Goal: Information Seeking & Learning: Learn about a topic

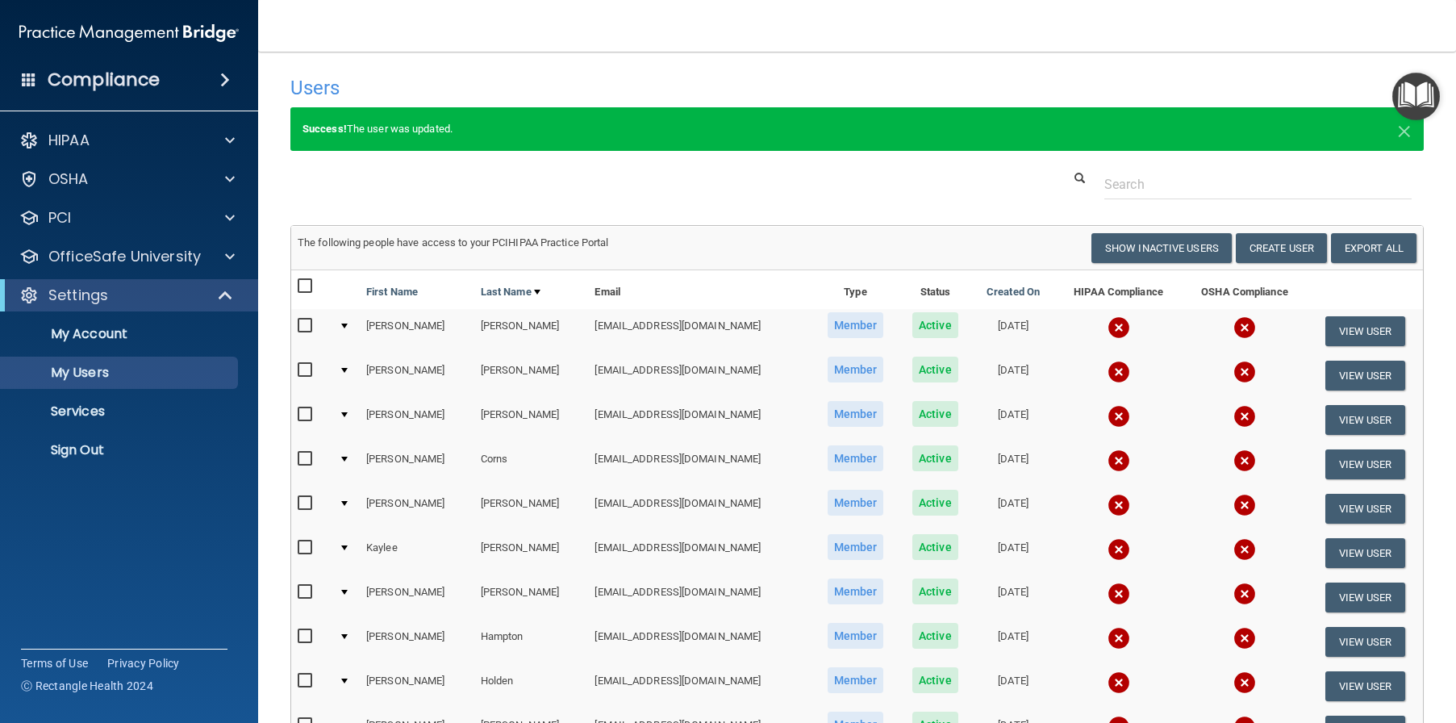
select select "20"
click at [205, 81] on div "Compliance" at bounding box center [129, 79] width 258 height 35
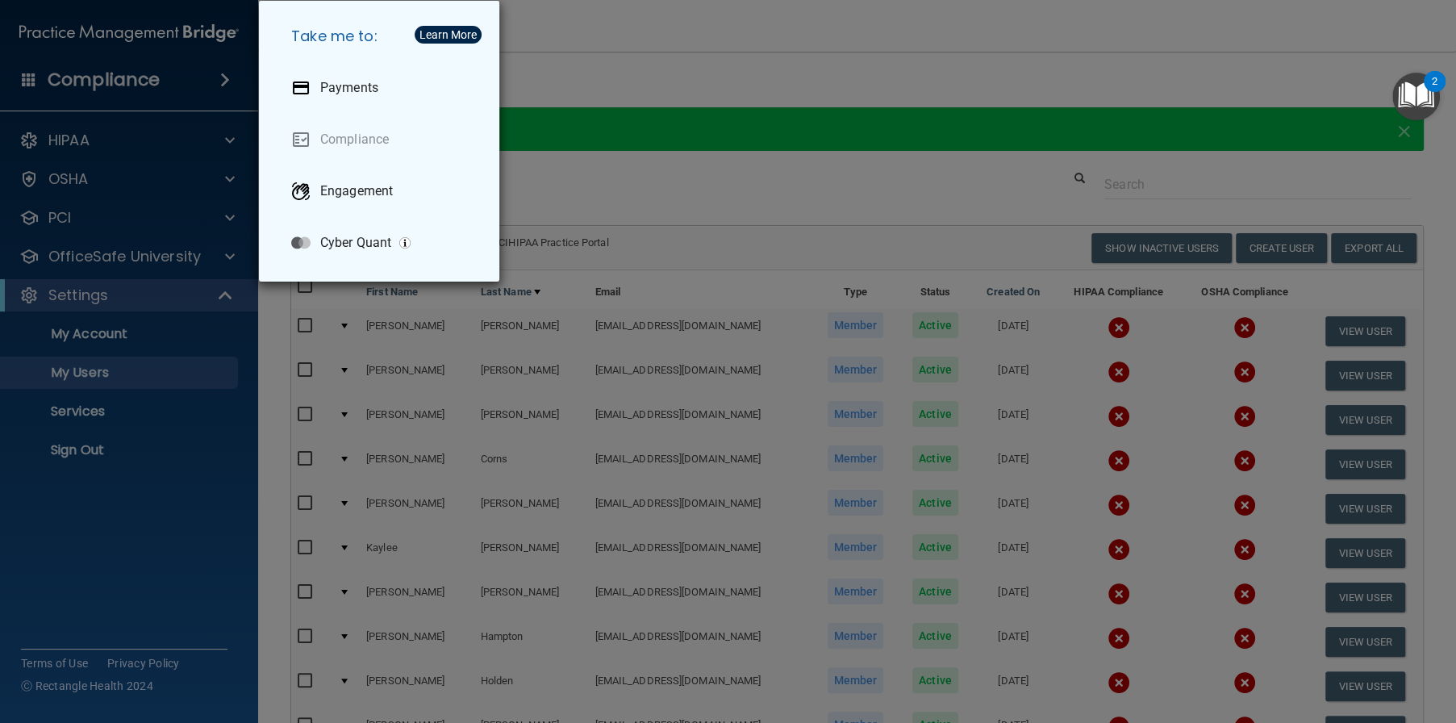
click at [156, 87] on div "Take me to: Payments Compliance Engagement Cyber Quant" at bounding box center [728, 361] width 1456 height 723
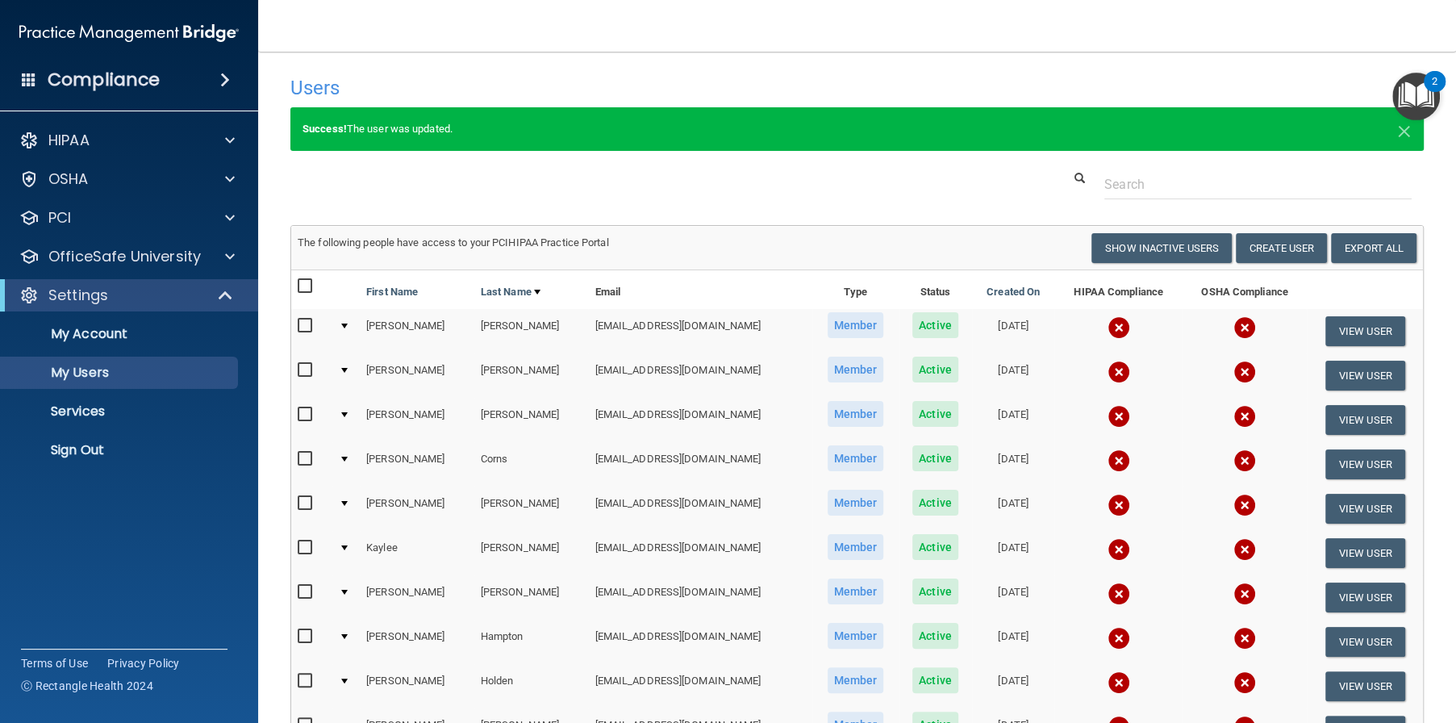
click at [345, 48] on nav "Toggle navigation Lisa Scardo lscardo@alamontdental.com Manage My Enterprise Al…" at bounding box center [857, 26] width 1198 height 52
click at [98, 256] on p "OfficeSafe University" at bounding box center [124, 256] width 152 height 19
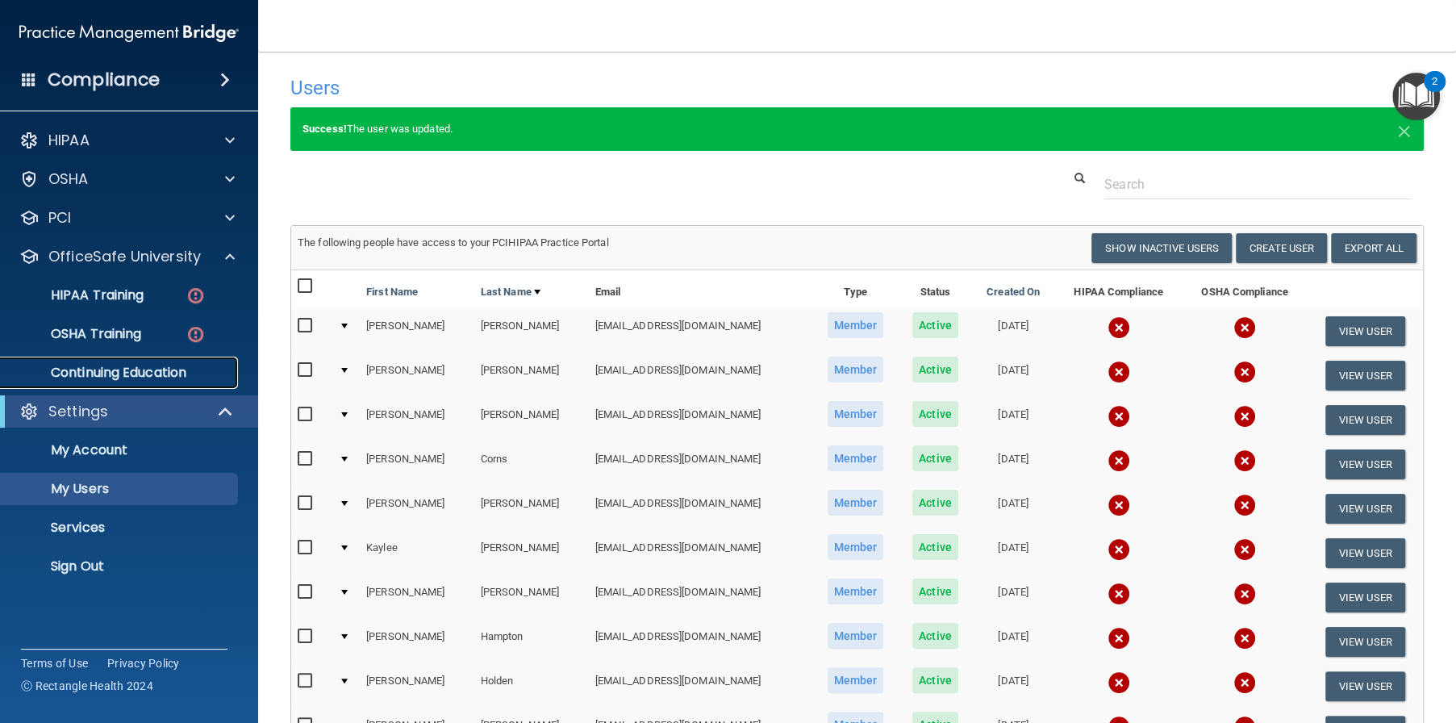
click at [110, 375] on p "Continuing Education" at bounding box center [120, 373] width 220 height 16
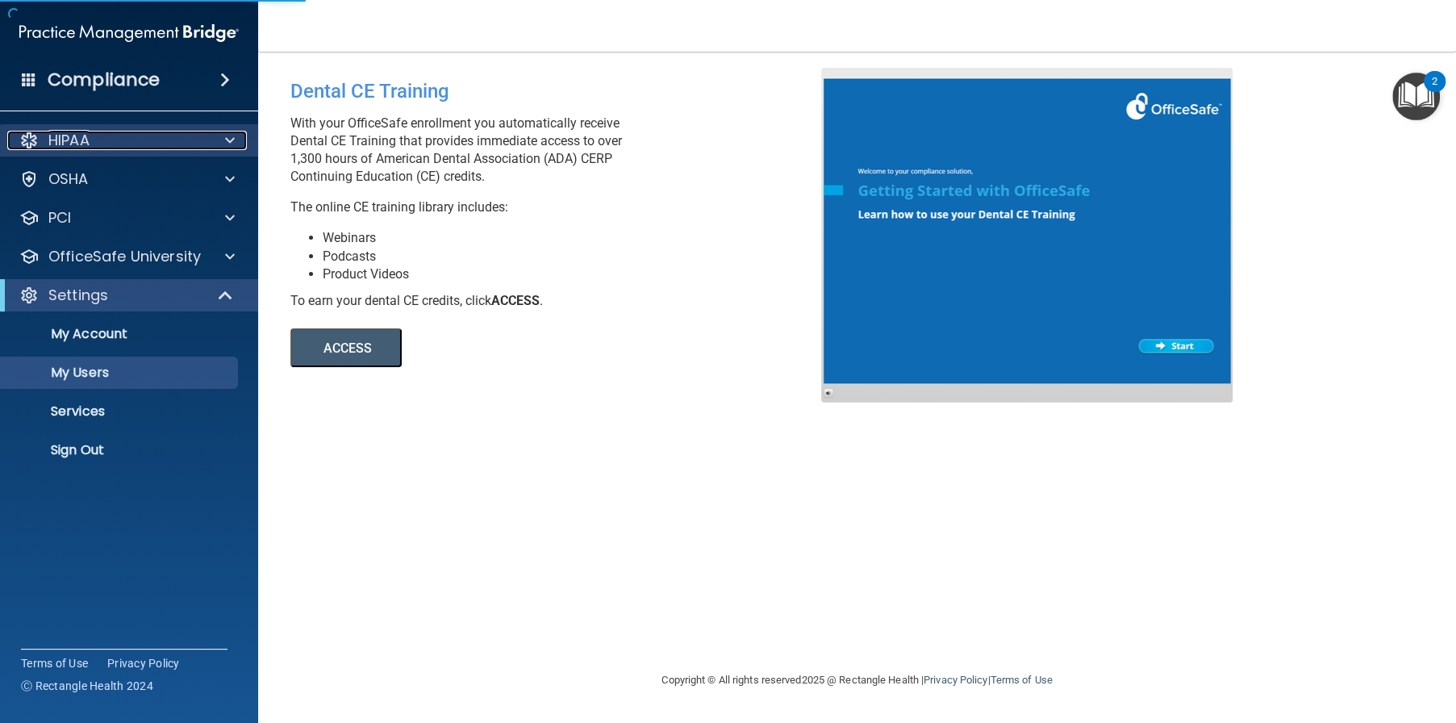
click at [73, 134] on p "HIPAA" at bounding box center [68, 140] width 41 height 19
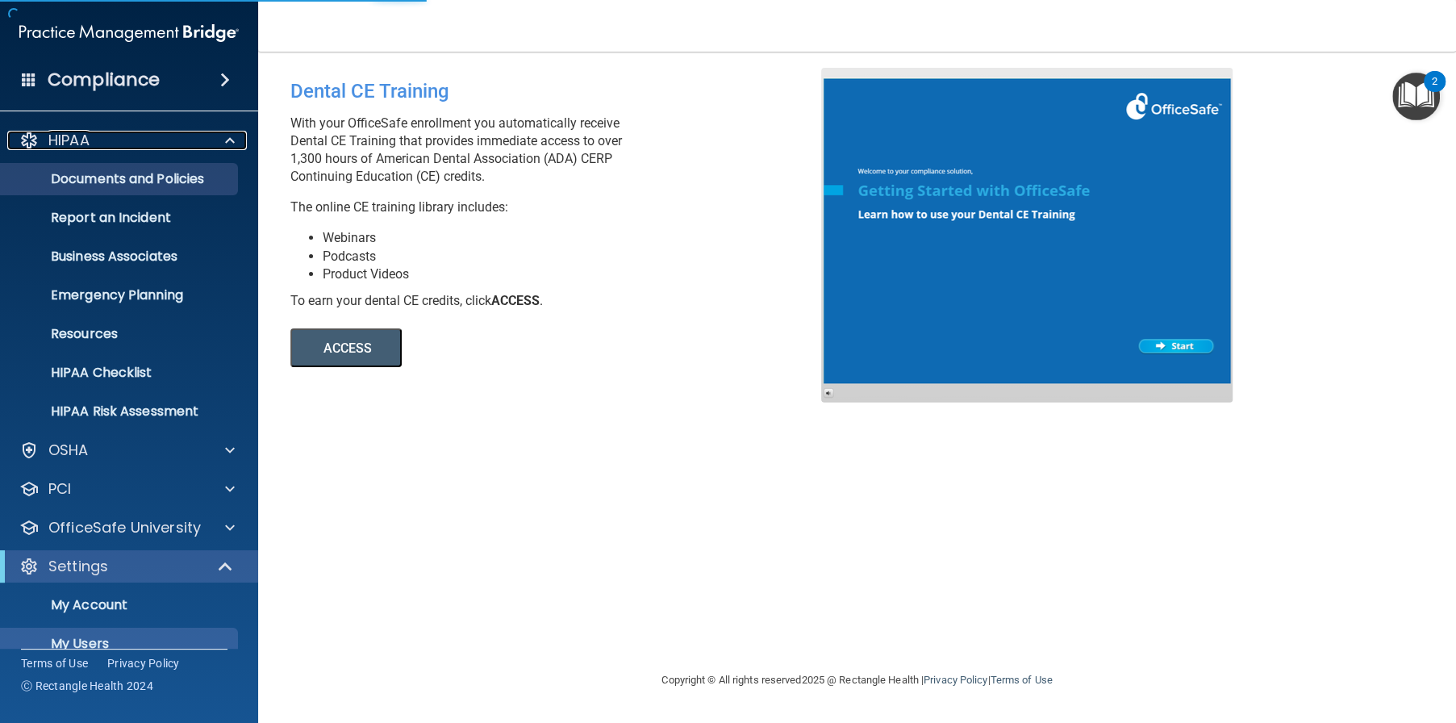
select select "20"
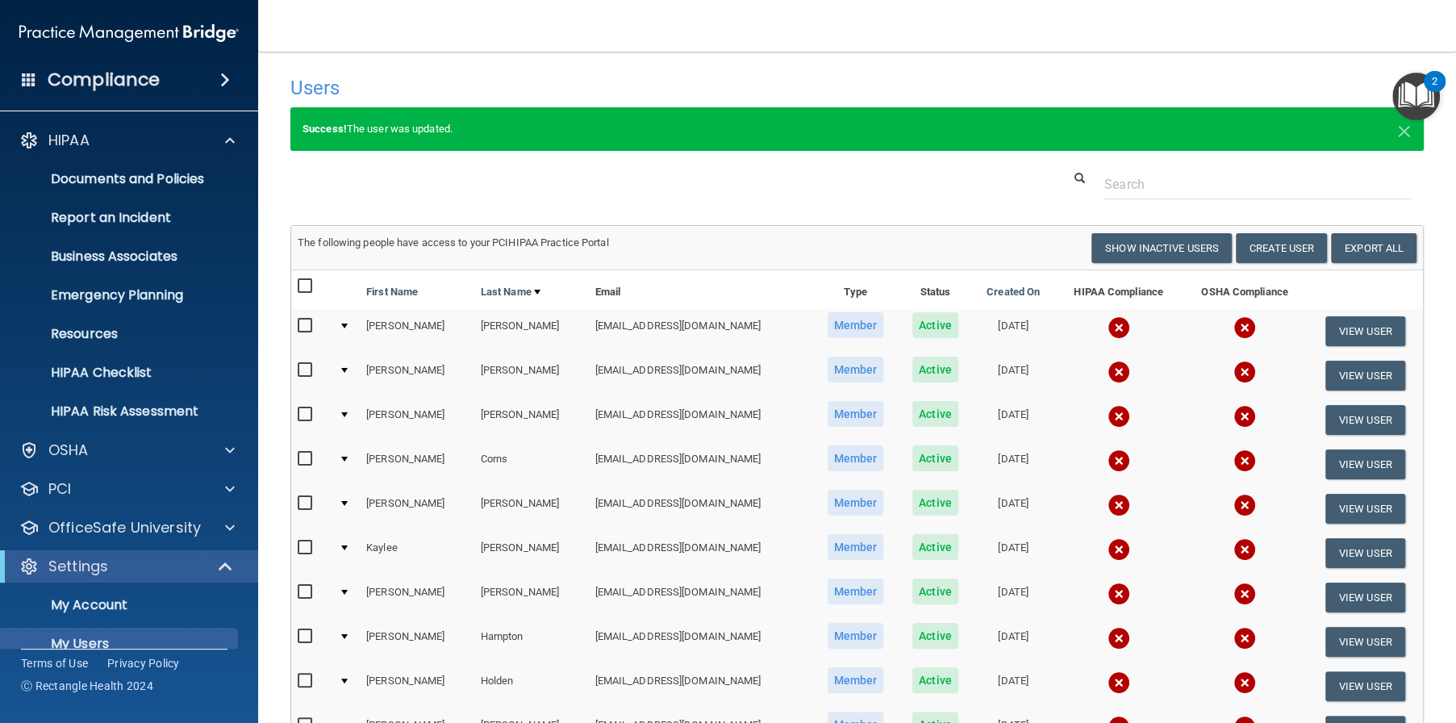
click at [143, 69] on h4 "Compliance" at bounding box center [104, 80] width 112 height 23
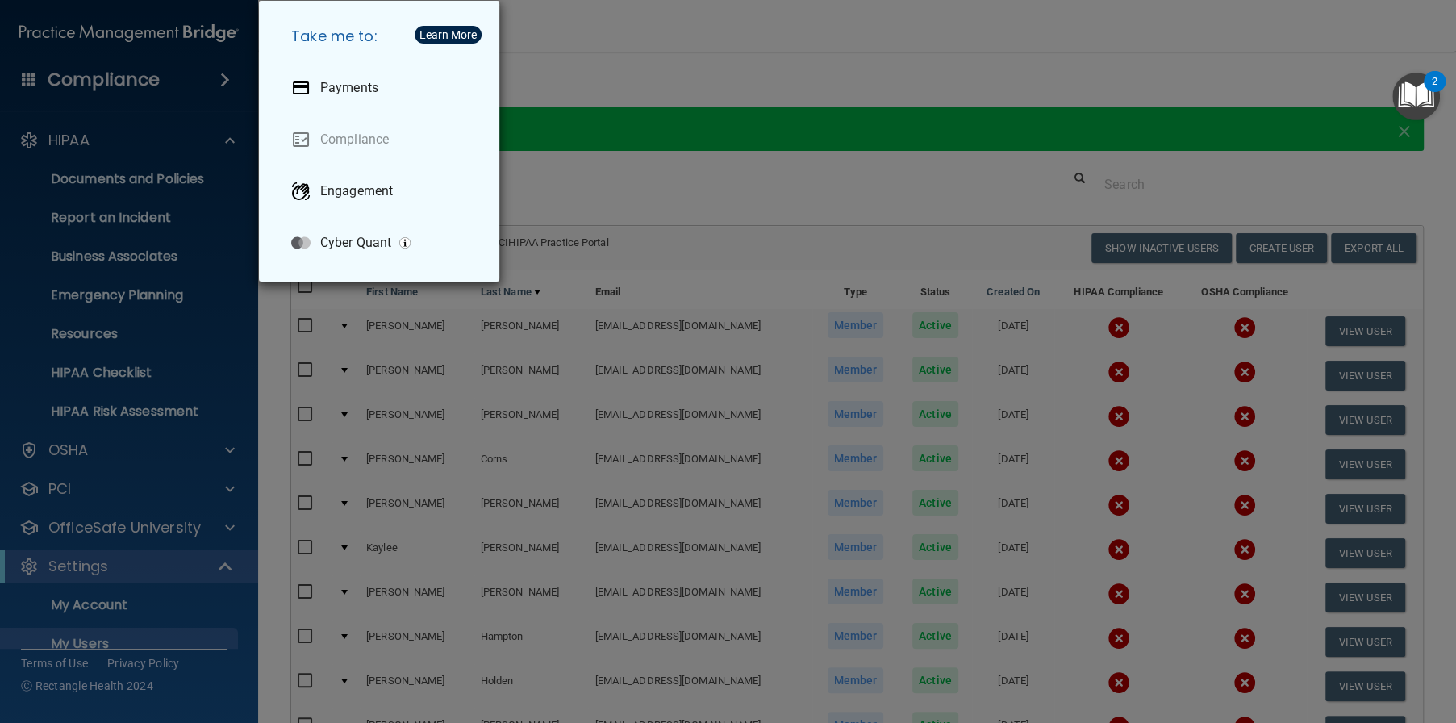
click at [669, 25] on div "Take me to: Payments Compliance Engagement Cyber Quant" at bounding box center [728, 361] width 1456 height 723
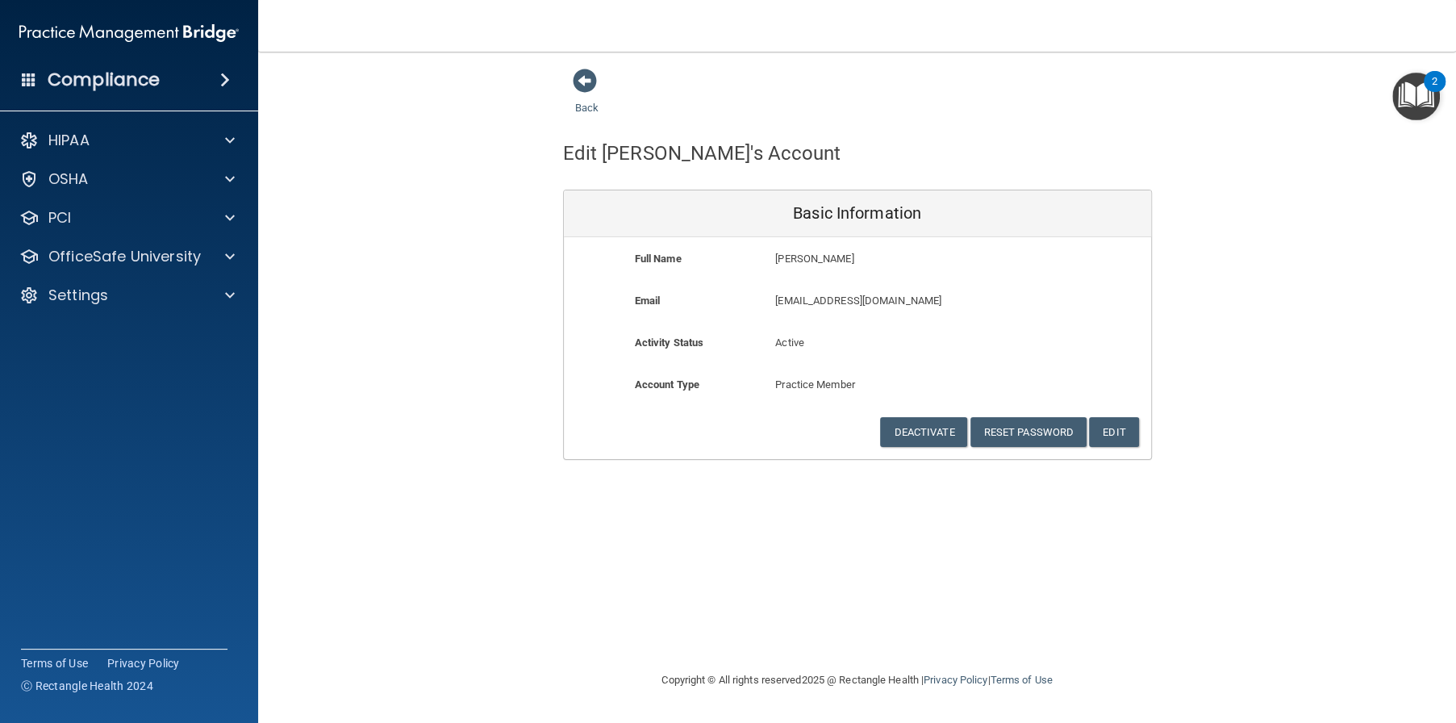
click at [171, 85] on div "Compliance" at bounding box center [129, 79] width 258 height 35
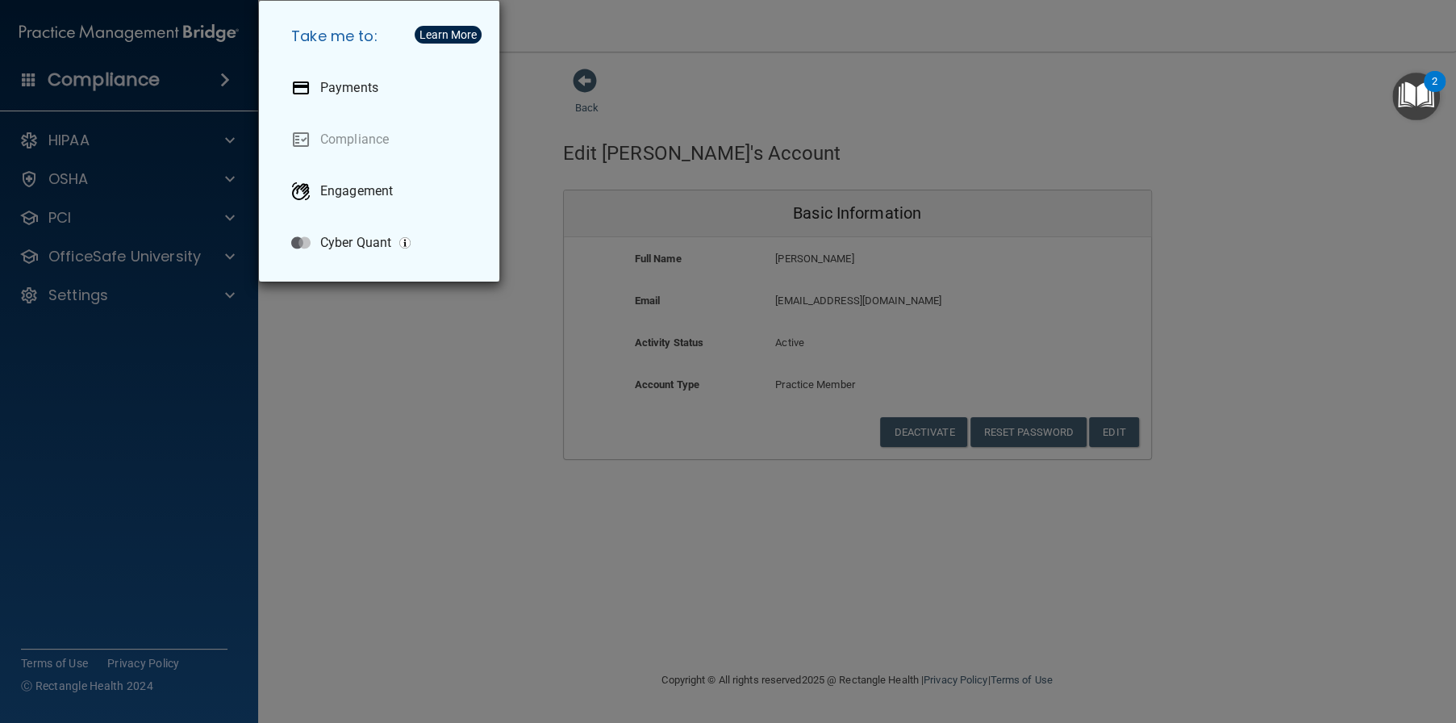
click at [342, 318] on div "Take me to: Payments Compliance Engagement Cyber Quant" at bounding box center [728, 361] width 1456 height 723
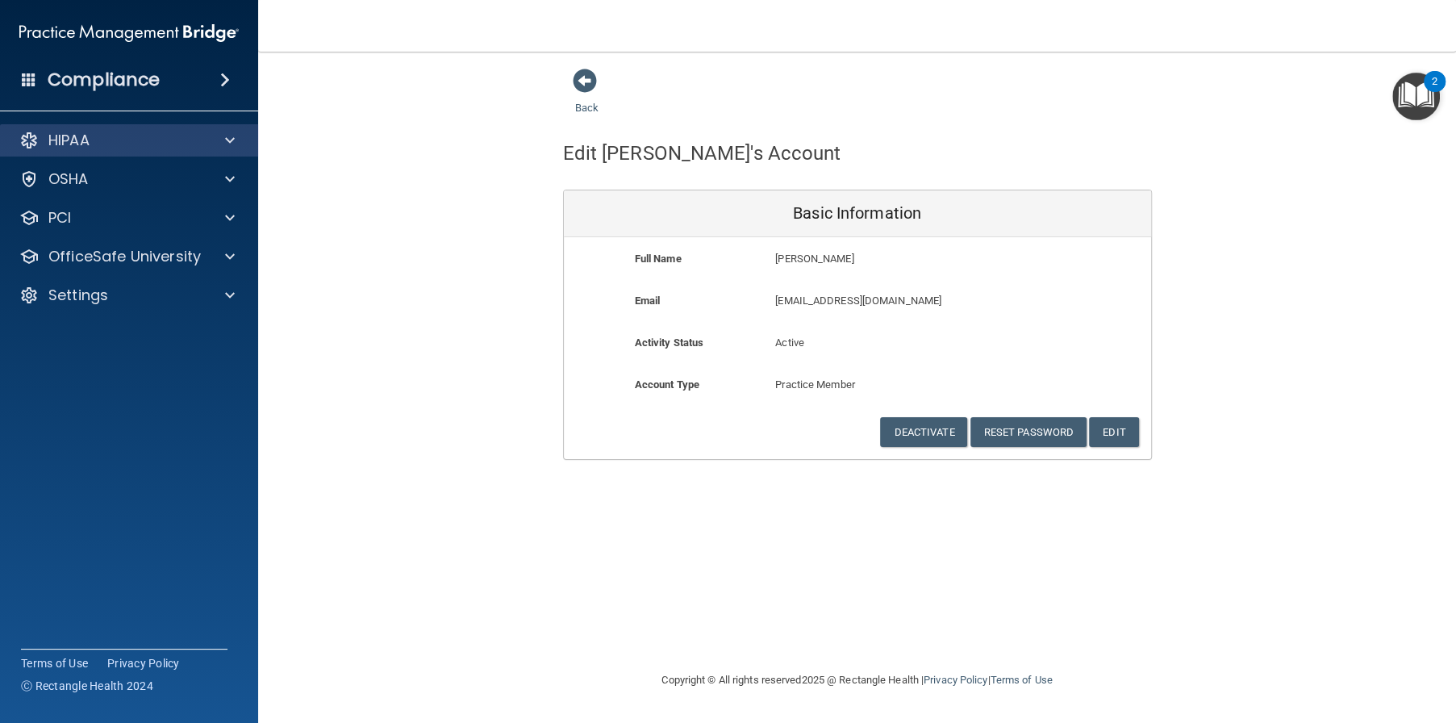
click at [83, 152] on div "HIPAA" at bounding box center [129, 140] width 259 height 32
click at [223, 134] on div at bounding box center [227, 140] width 40 height 19
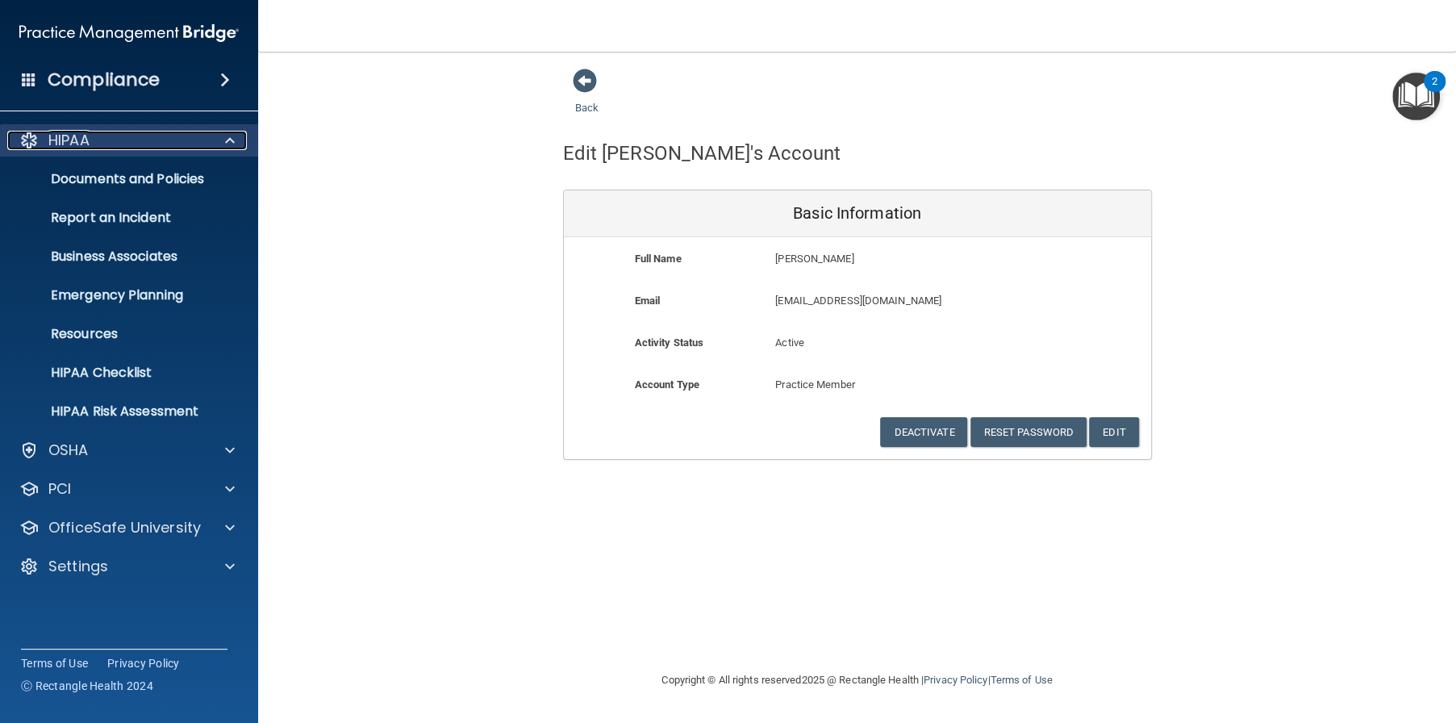
click at [222, 140] on div at bounding box center [227, 140] width 40 height 19
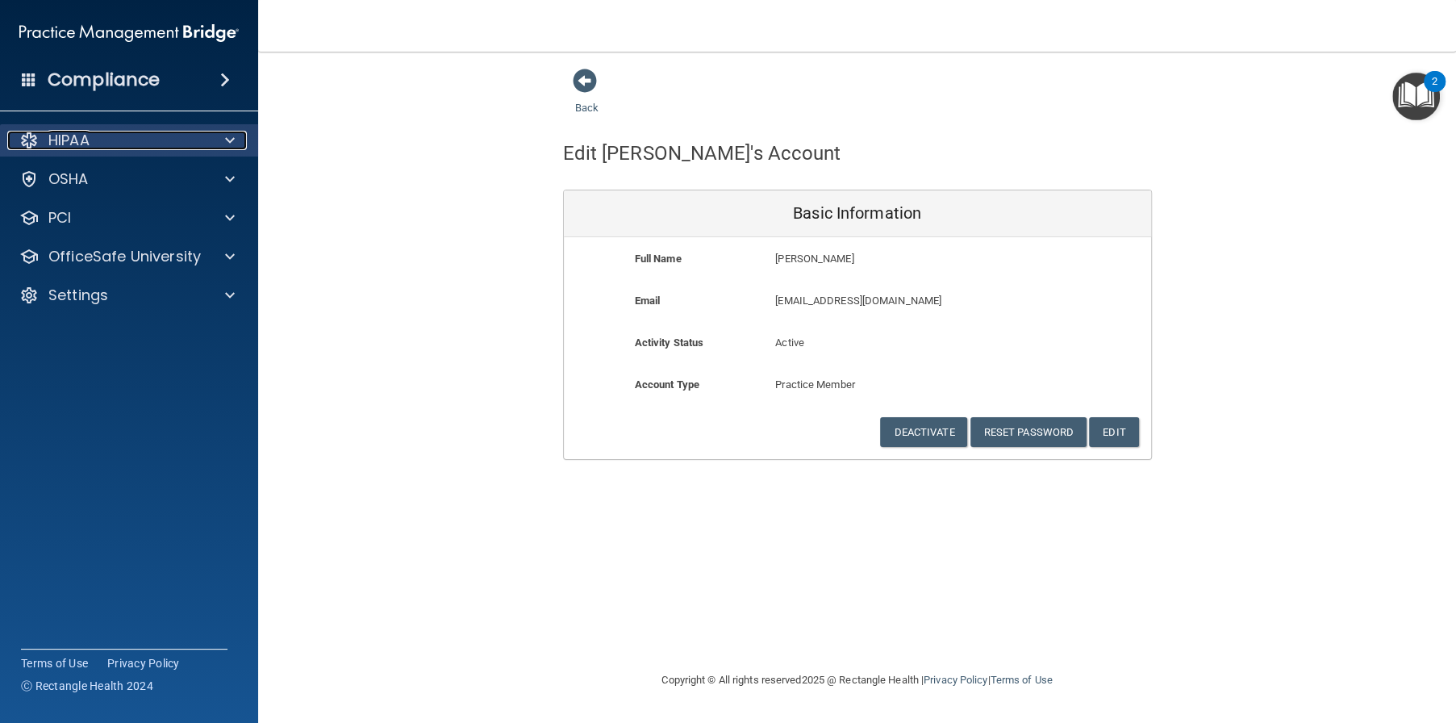
click at [113, 140] on div "HIPAA" at bounding box center [107, 140] width 200 height 19
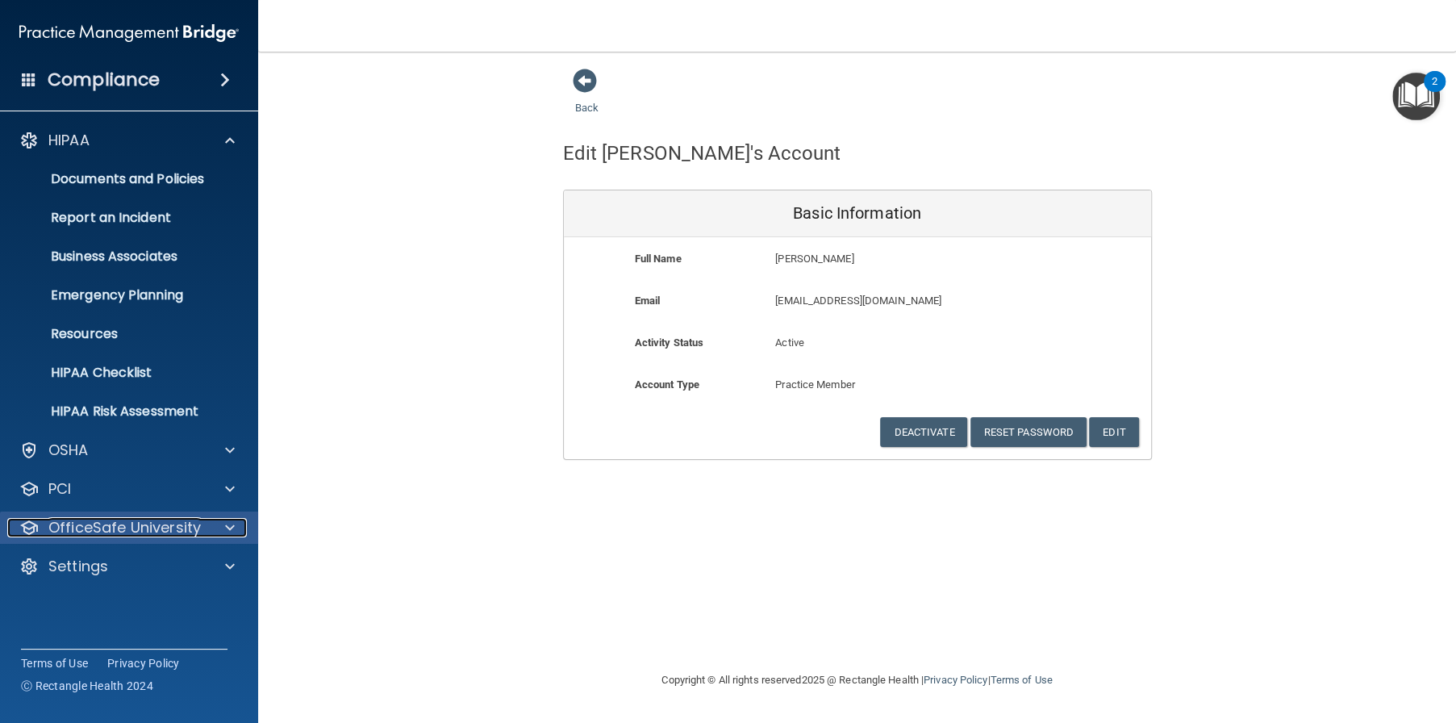
click at [144, 531] on p "OfficeSafe University" at bounding box center [124, 527] width 152 height 19
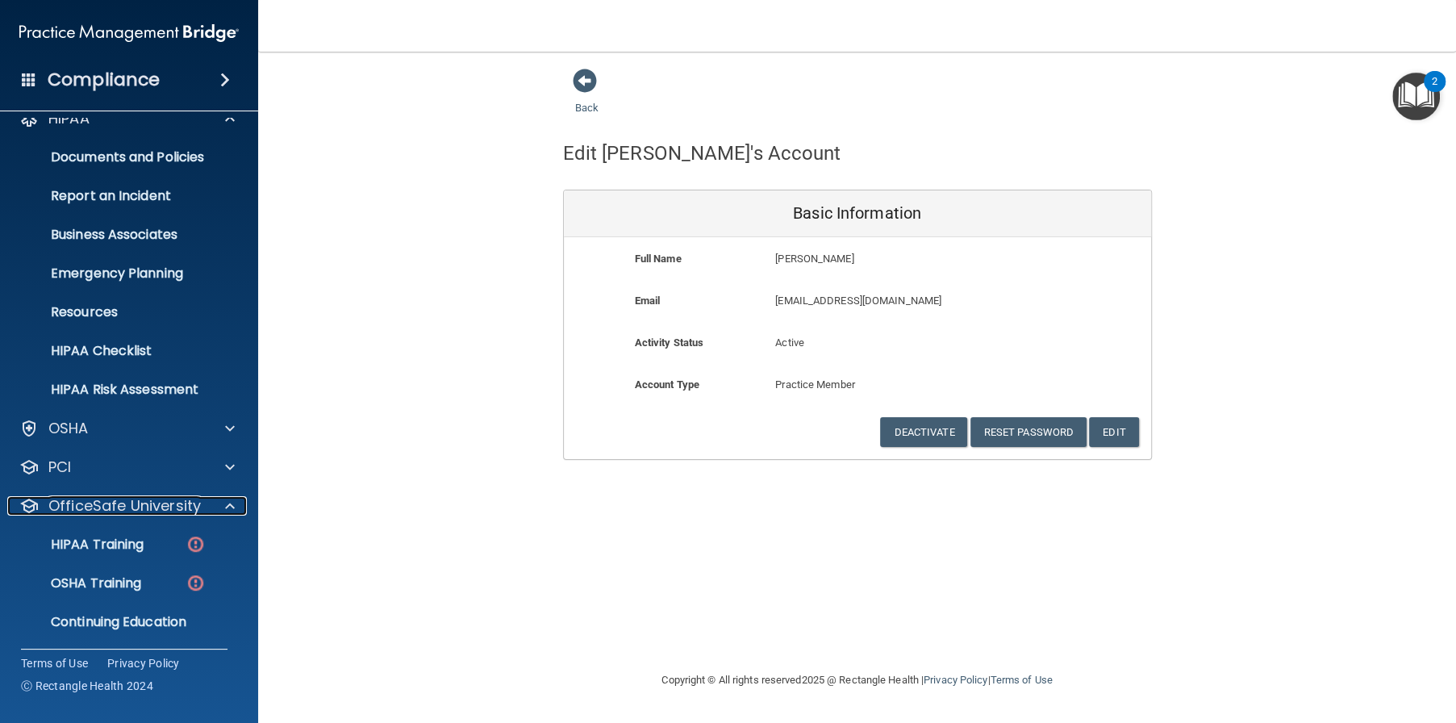
scroll to position [61, 0]
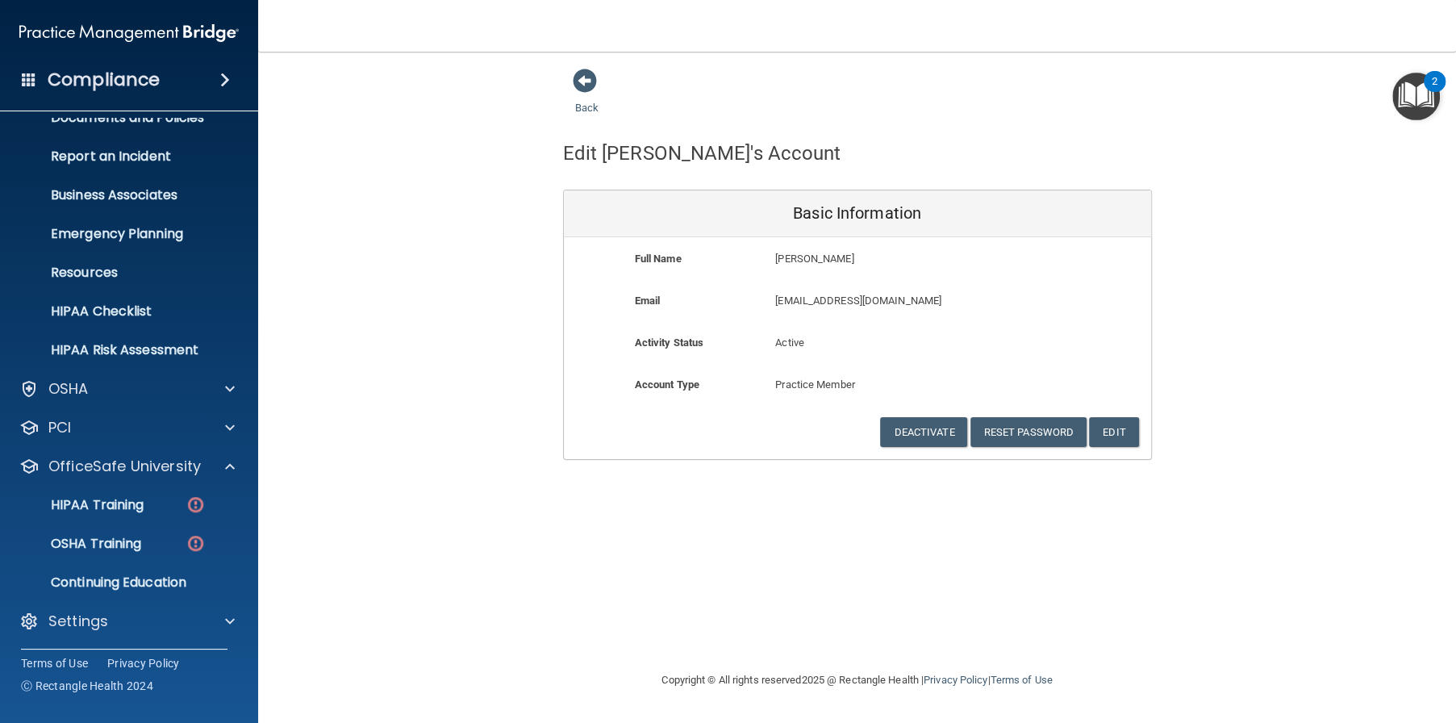
click at [1421, 92] on img "Open Resource Center, 2 new notifications" at bounding box center [1416, 97] width 48 height 48
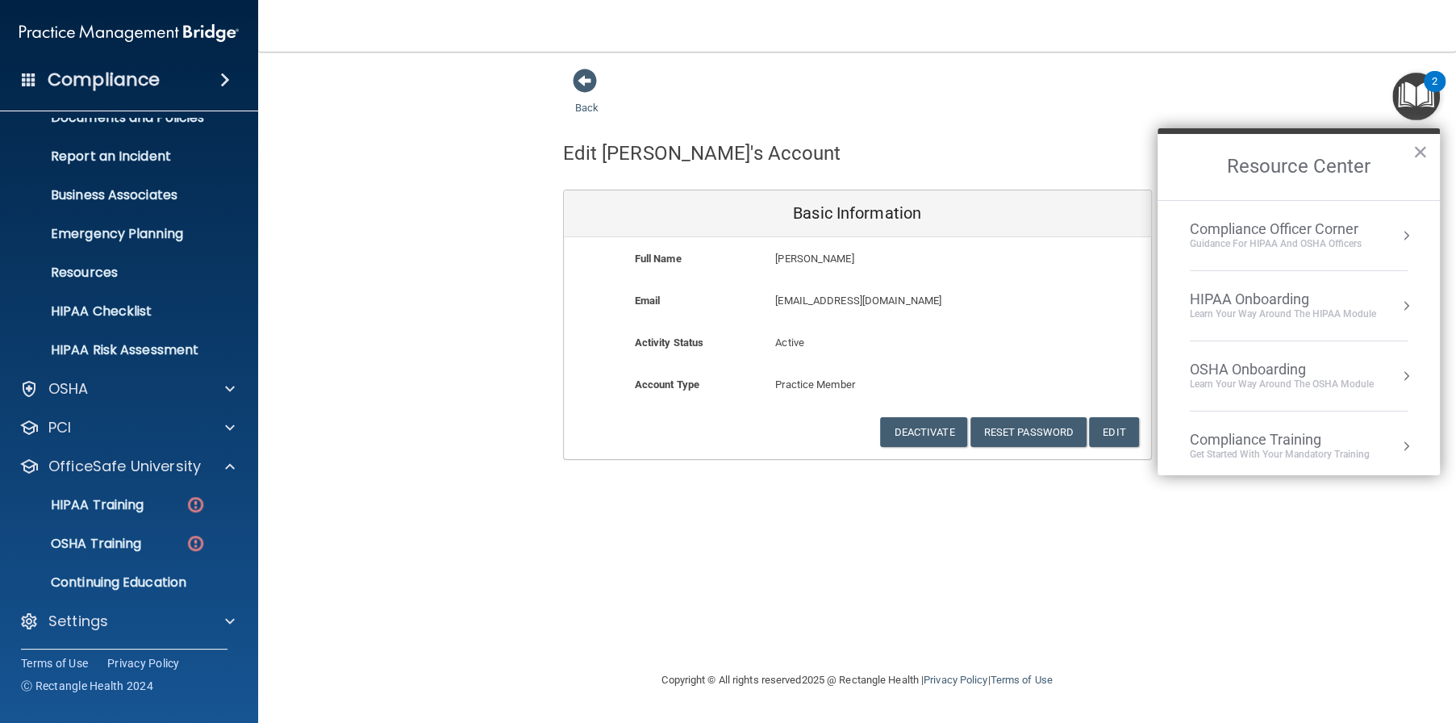
click at [1249, 302] on div "HIPAA Onboarding" at bounding box center [1283, 299] width 186 height 18
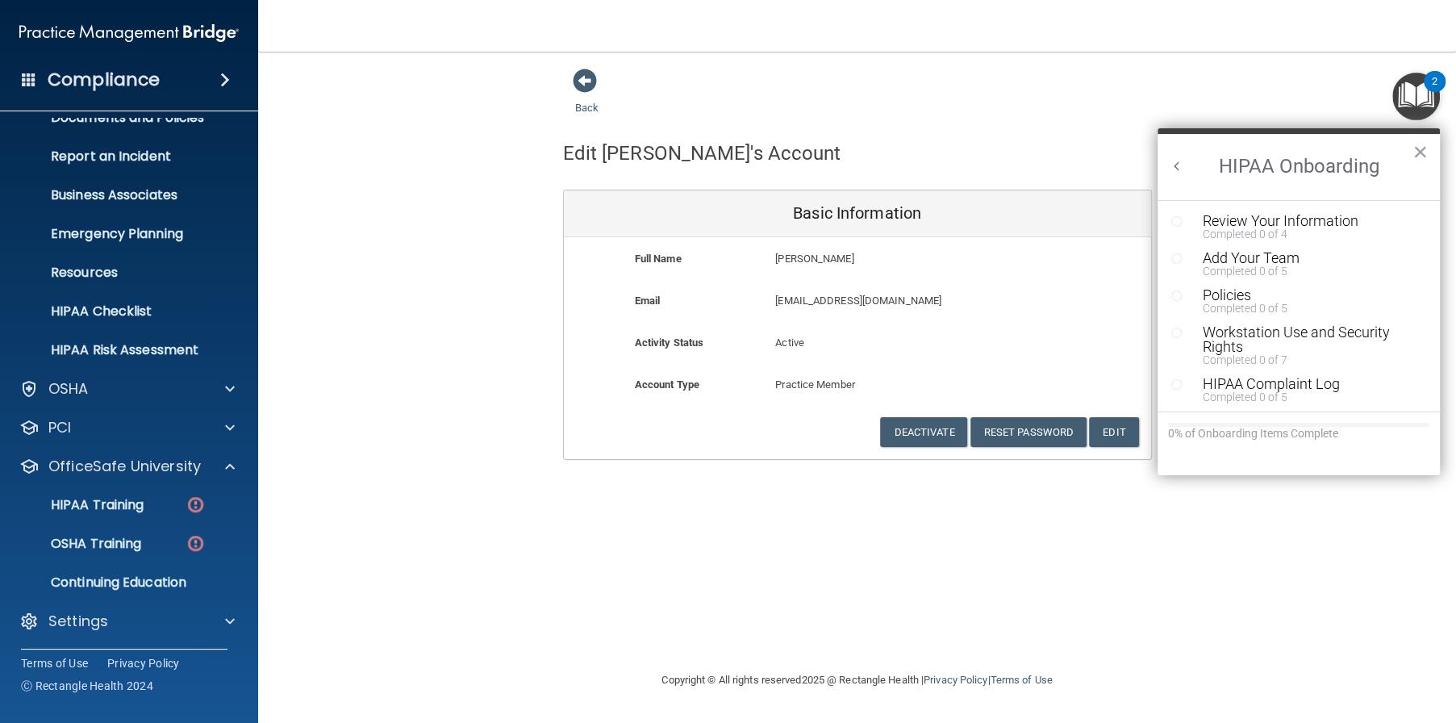
scroll to position [0, 0]
click at [1229, 224] on div "Review Your Information" at bounding box center [1304, 221] width 204 height 15
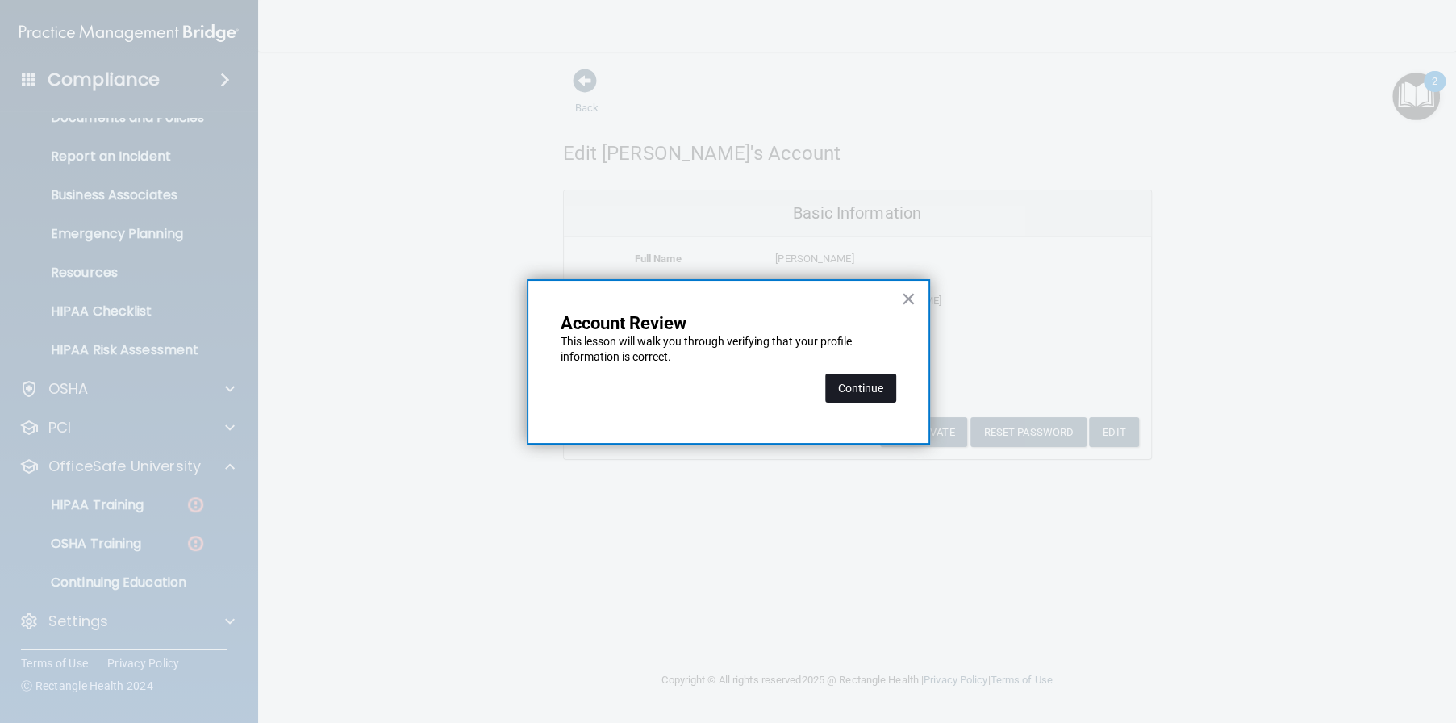
click at [857, 387] on button "Continue" at bounding box center [860, 387] width 71 height 29
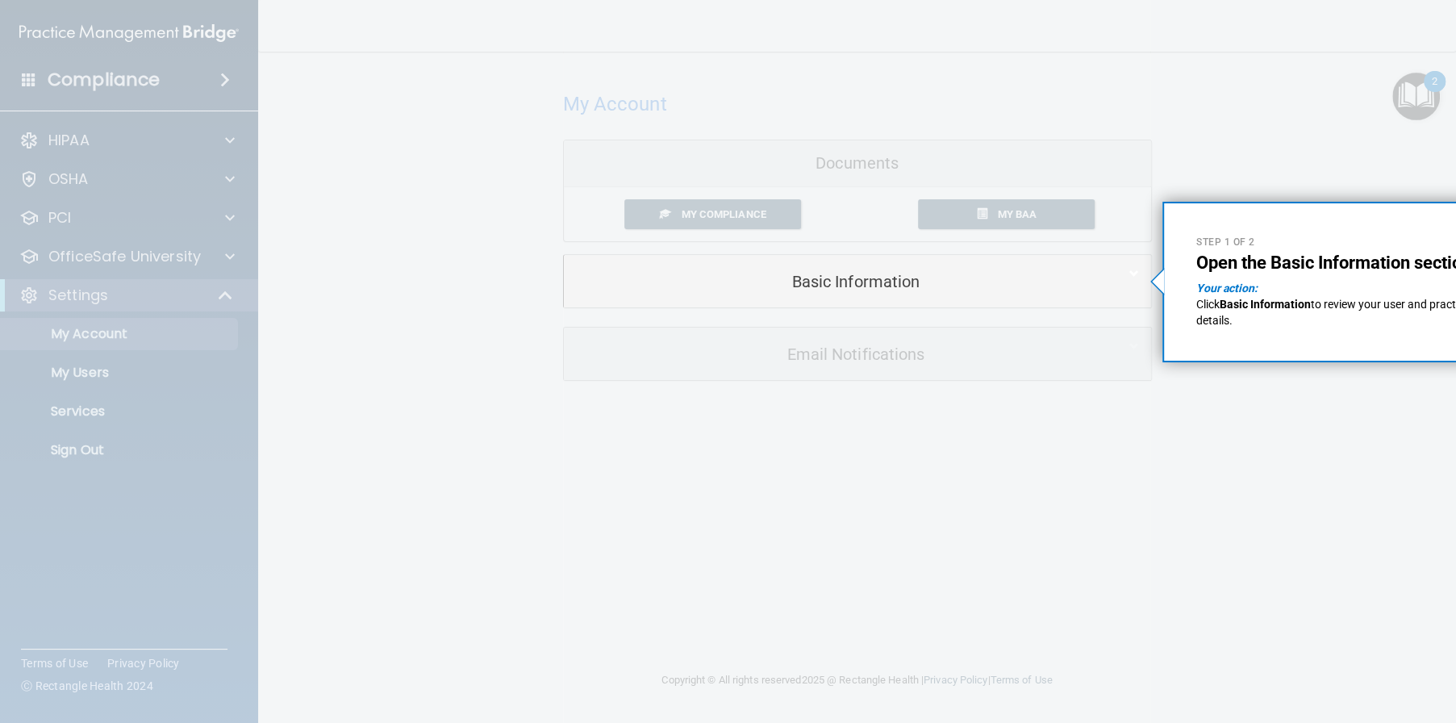
click at [1053, 485] on div at bounding box center [856, 514] width 587 height 415
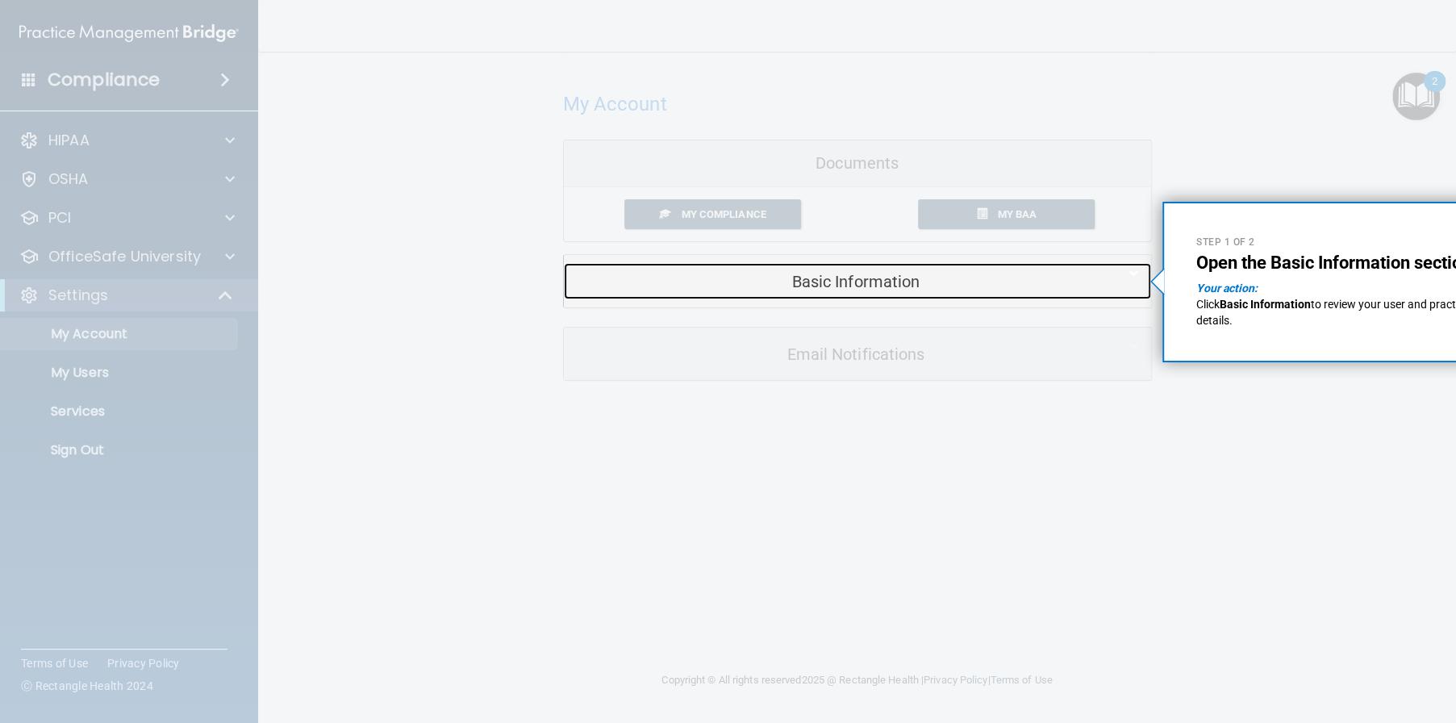
click at [899, 284] on h5 "Basic Information" at bounding box center [833, 282] width 514 height 18
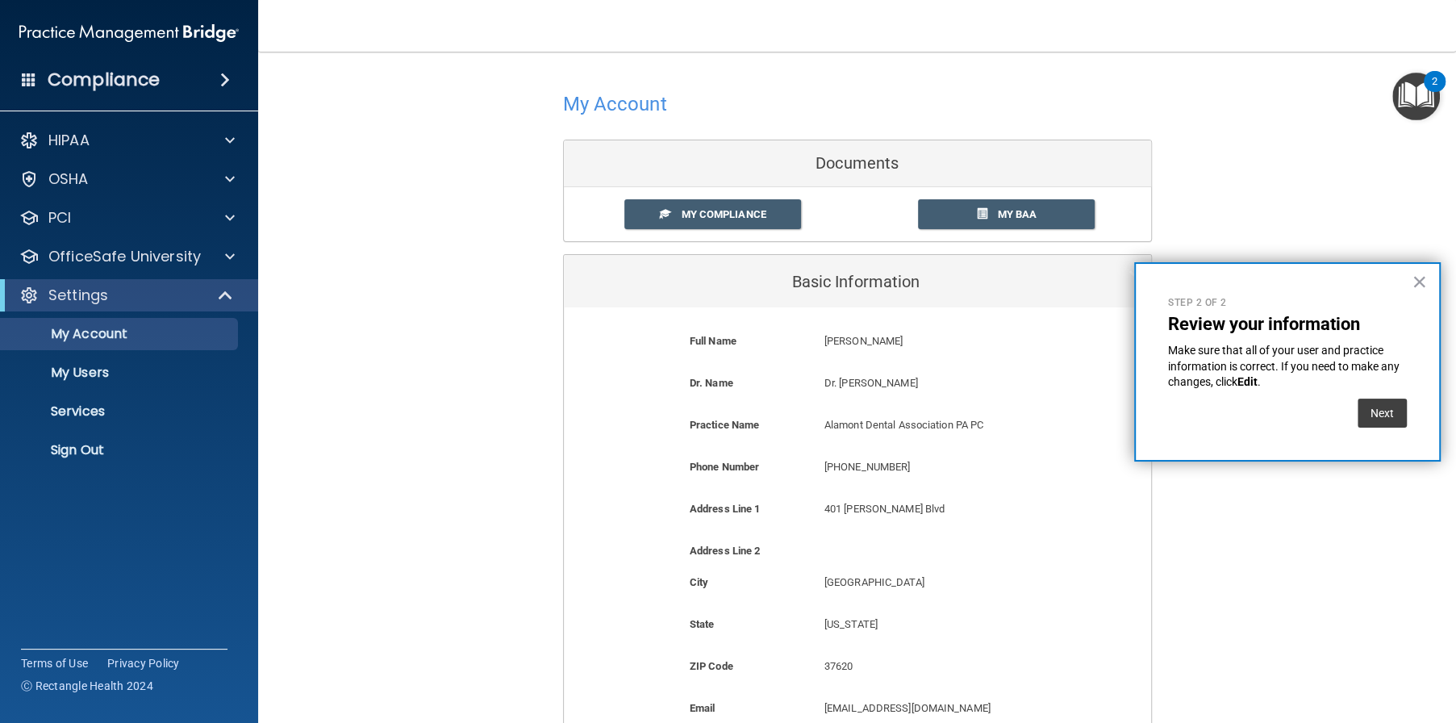
click at [1244, 177] on div "My Account Documents My Compliance My Compliance My BAA Basic Information Full …" at bounding box center [856, 477] width 1133 height 819
click at [1423, 276] on button "×" at bounding box center [1418, 282] width 15 height 26
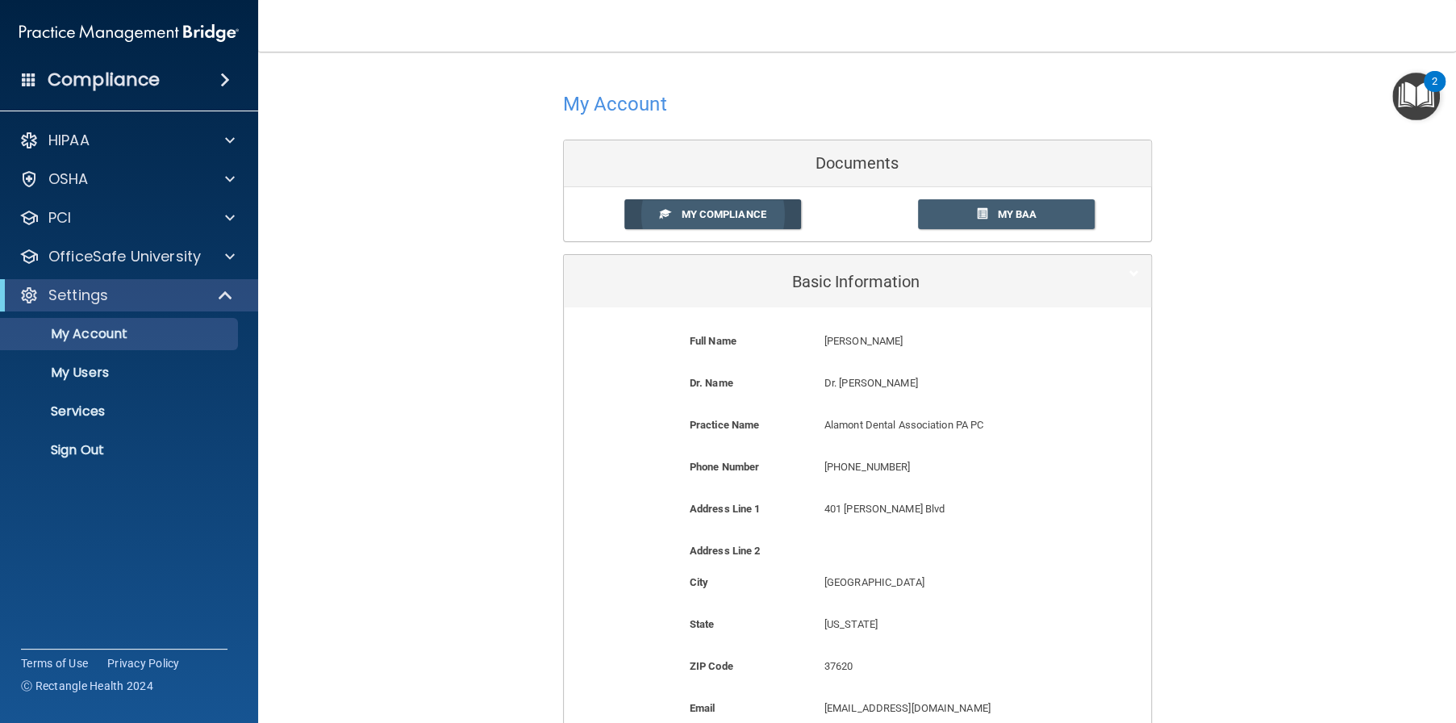
click at [661, 216] on span at bounding box center [665, 213] width 10 height 10
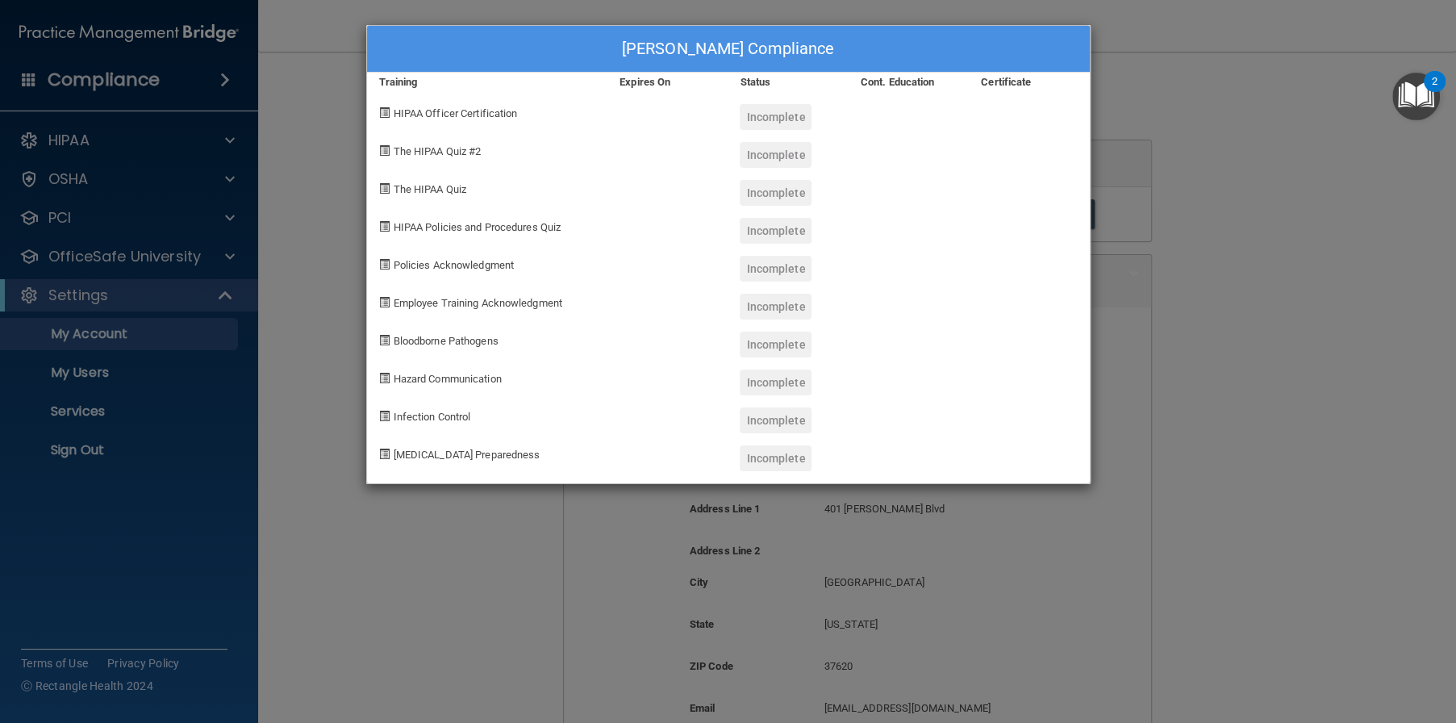
click at [753, 122] on div "Incomplete" at bounding box center [776, 117] width 72 height 26
click at [489, 119] on div "HIPAA Officer Certification" at bounding box center [487, 111] width 241 height 38
drag, startPoint x: 1021, startPoint y: 165, endPoint x: 1034, endPoint y: 169, distance: 13.8
click at [1021, 166] on div at bounding box center [1029, 149] width 120 height 38
click at [1143, 301] on div "[PERSON_NAME] Compliance Training Expires On Status Cont. Education Certificate…" at bounding box center [728, 361] width 1456 height 723
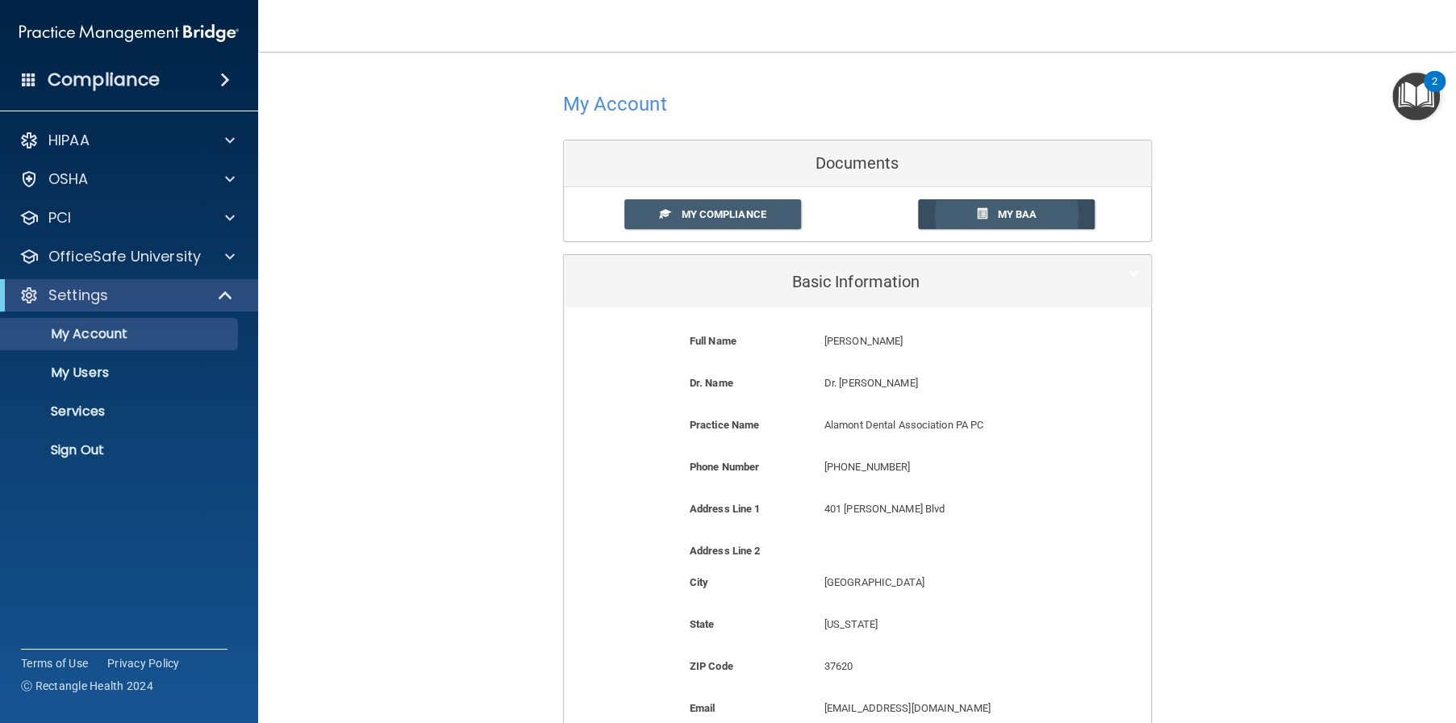
click at [977, 215] on span at bounding box center [982, 213] width 10 height 10
click at [95, 260] on p "OfficeSafe University" at bounding box center [124, 256] width 152 height 19
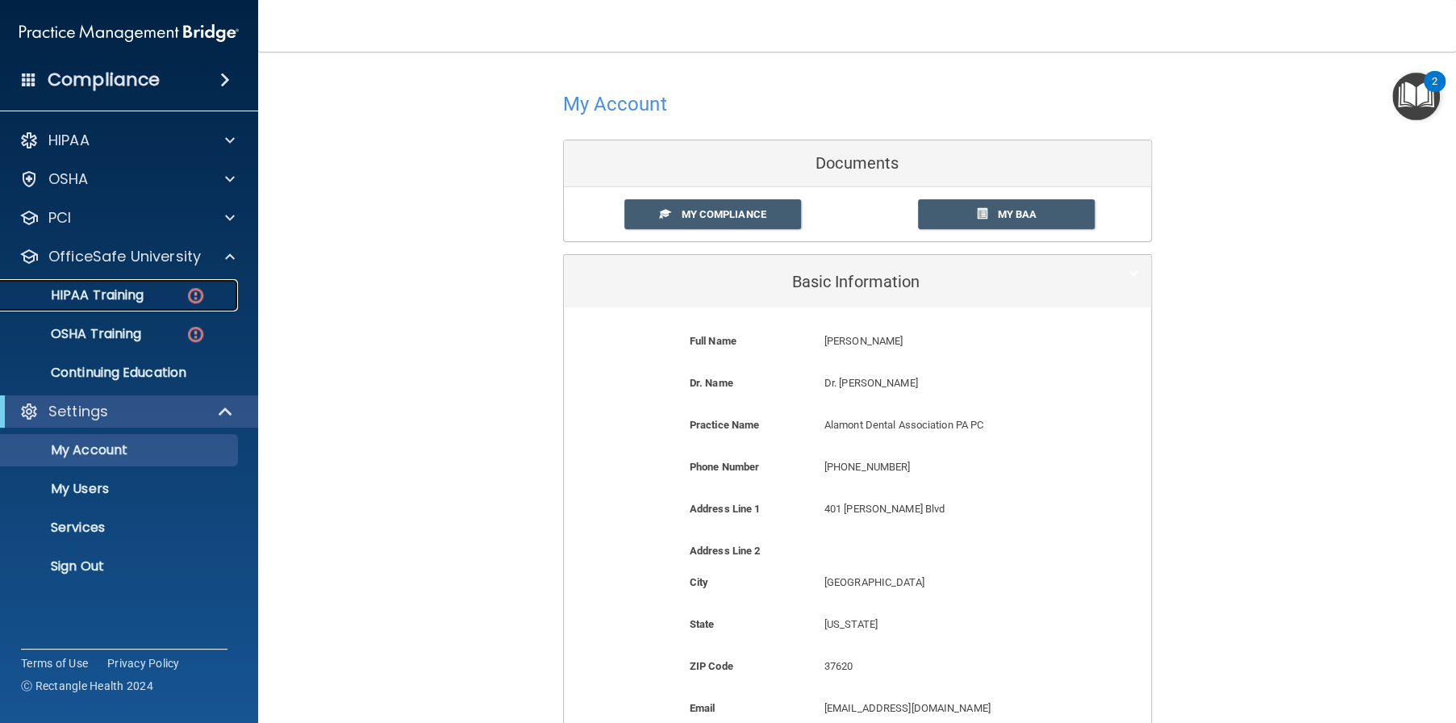
click at [101, 291] on p "HIPAA Training" at bounding box center [76, 295] width 133 height 16
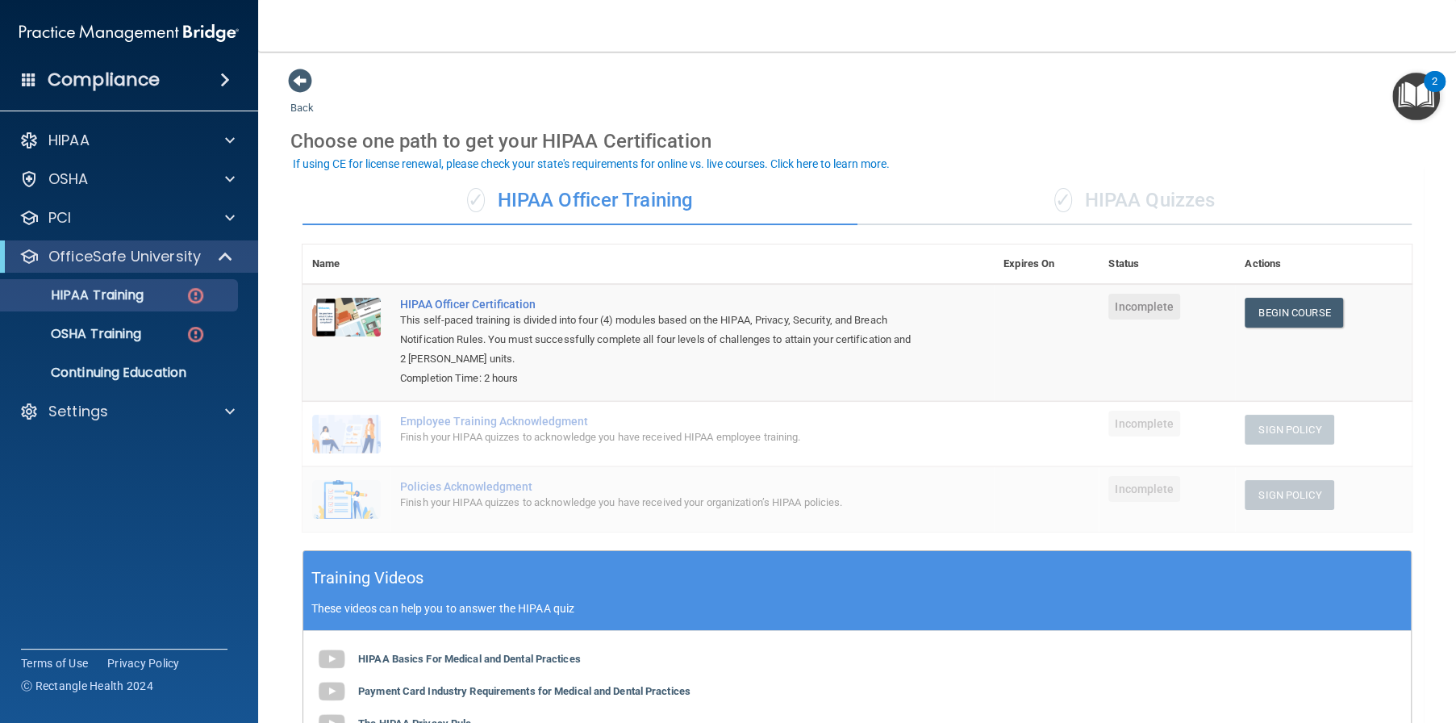
click at [1404, 99] on img "Open Resource Center, 2 new notifications" at bounding box center [1416, 97] width 48 height 48
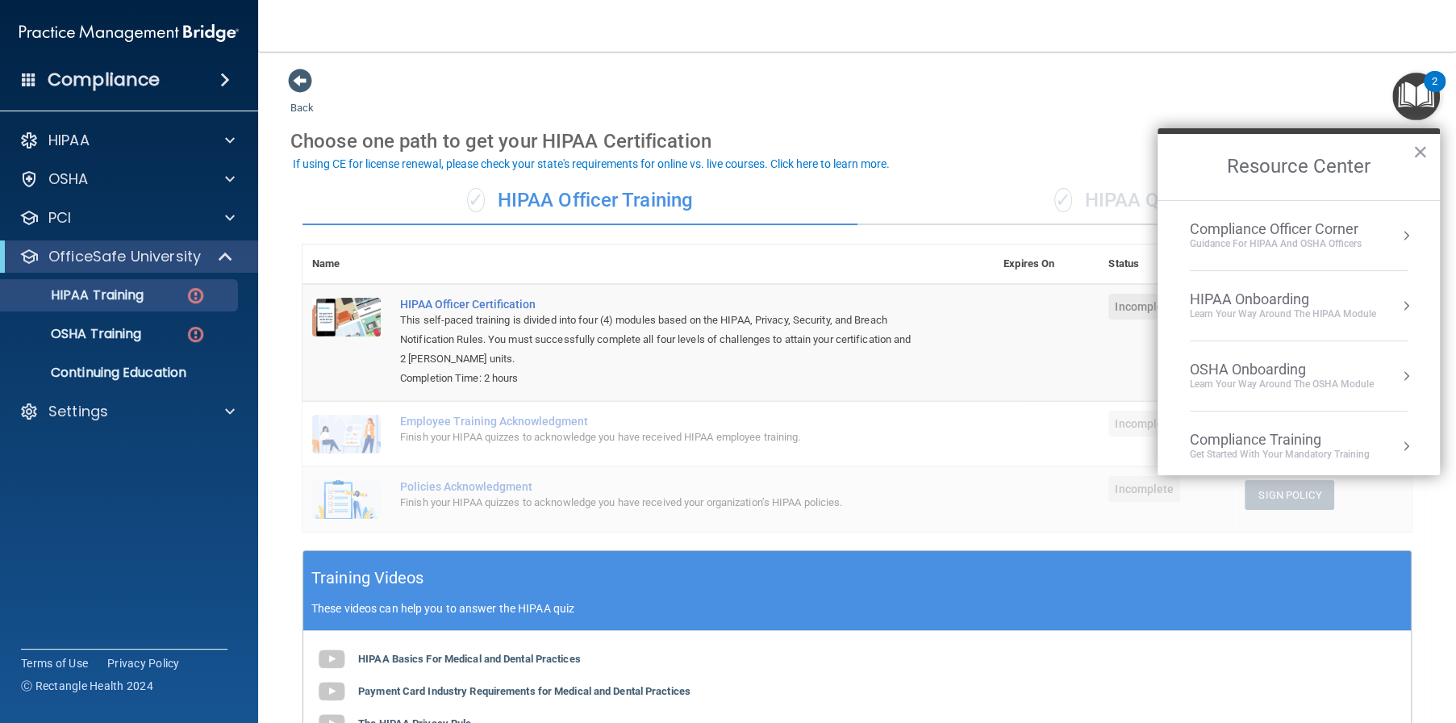
click at [1398, 308] on button "Resource Center" at bounding box center [1406, 306] width 16 height 16
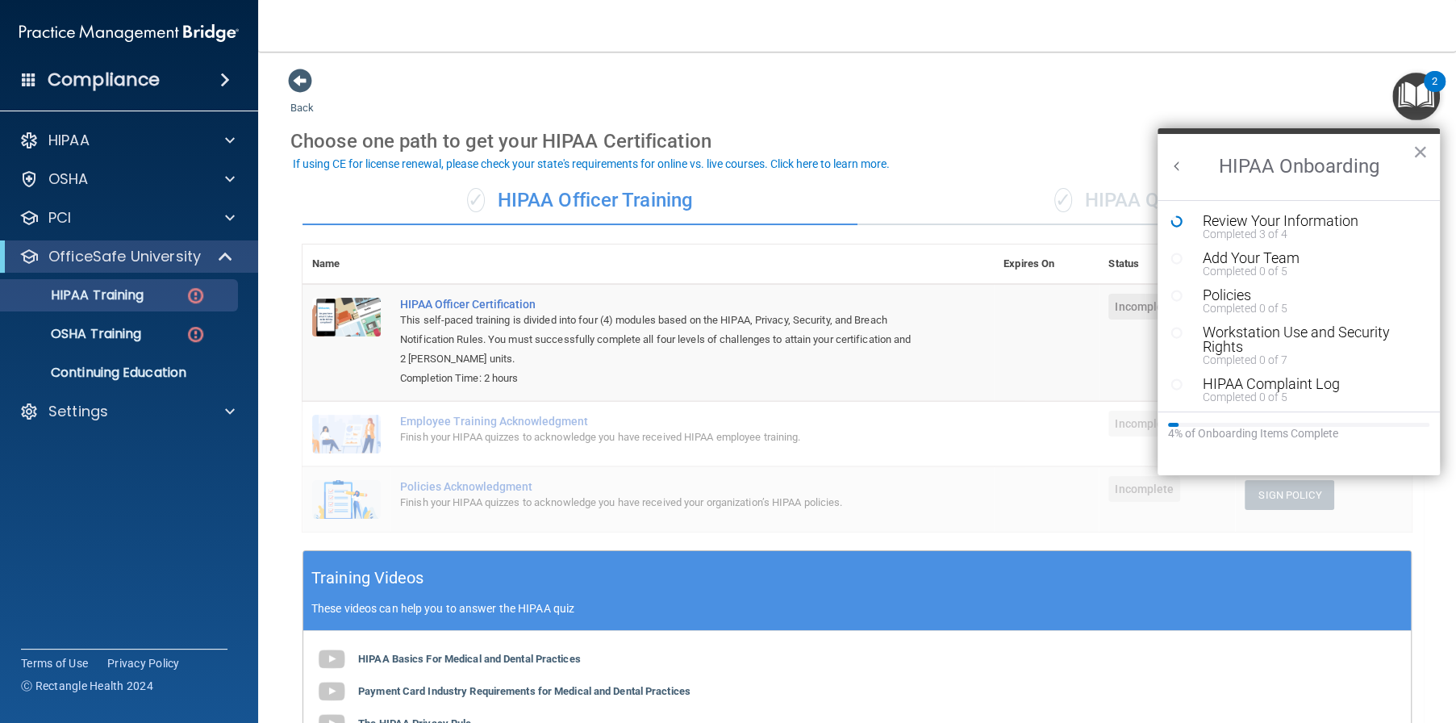
click at [1090, 105] on div "Back Choose one path to get your HIPAA Certification ✓ HIPAA Officer Training ✓…" at bounding box center [856, 527] width 1133 height 919
click at [1417, 149] on button "×" at bounding box center [1419, 152] width 15 height 26
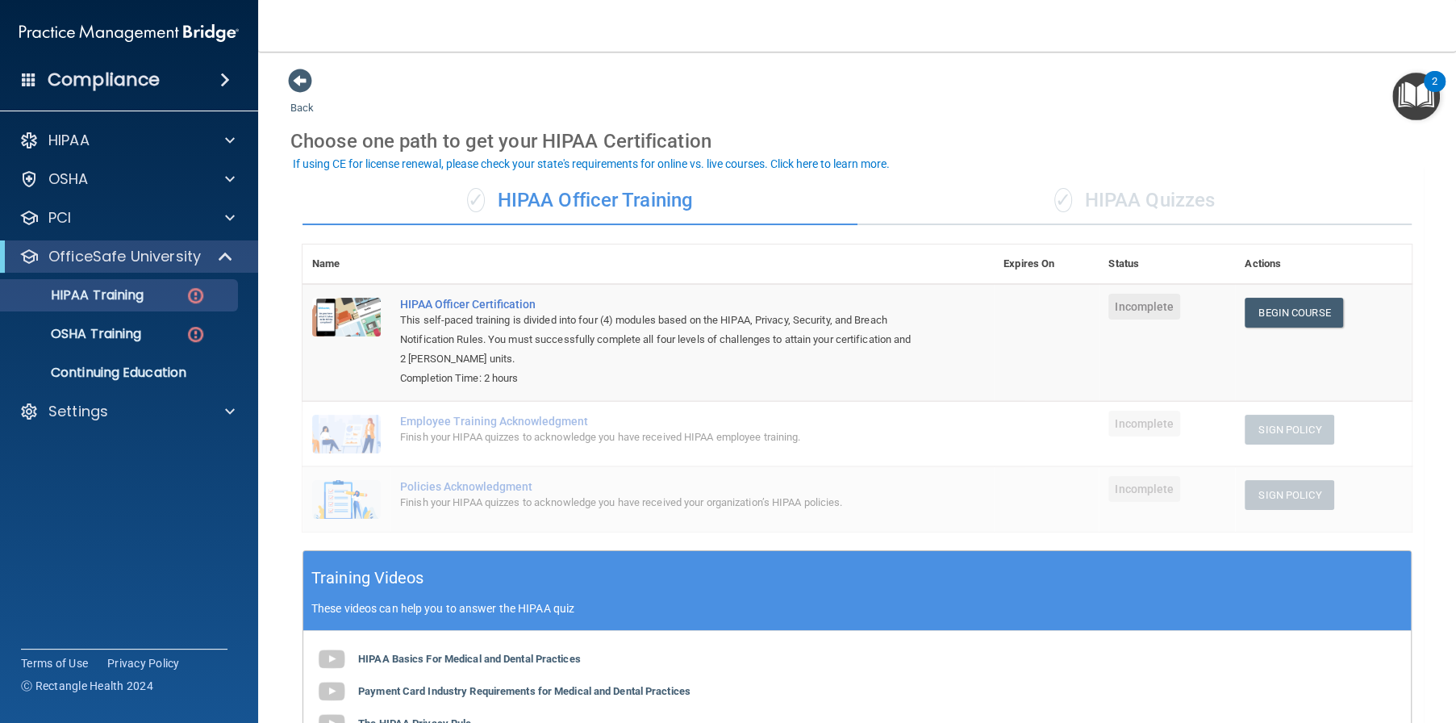
click at [1421, 90] on img "Open Resource Center, 2 new notifications" at bounding box center [1416, 97] width 48 height 48
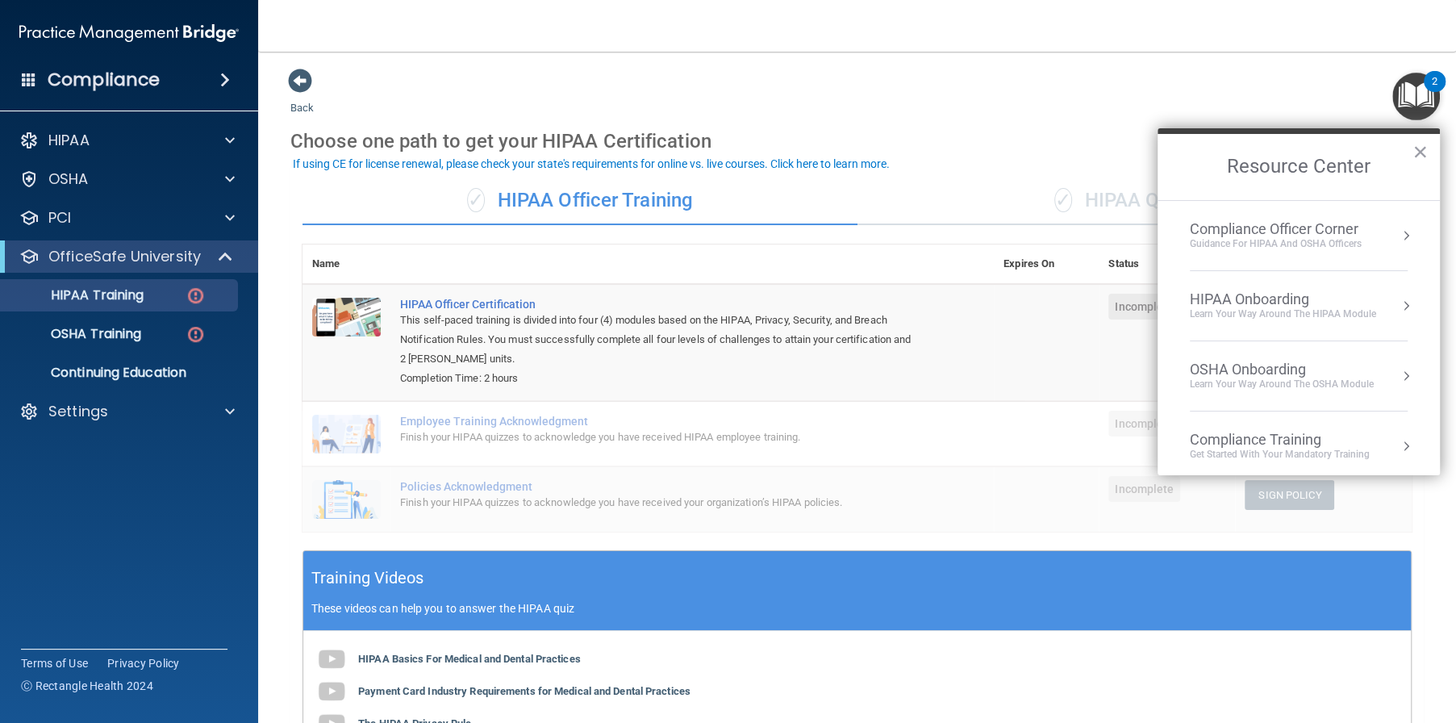
click at [920, 367] on td "HIPAA Officer Certification This self-paced training is divided into four (4) m…" at bounding box center [691, 342] width 603 height 117
click at [135, 414] on div "Settings" at bounding box center [107, 411] width 200 height 19
click at [125, 492] on p "My Users" at bounding box center [120, 489] width 220 height 16
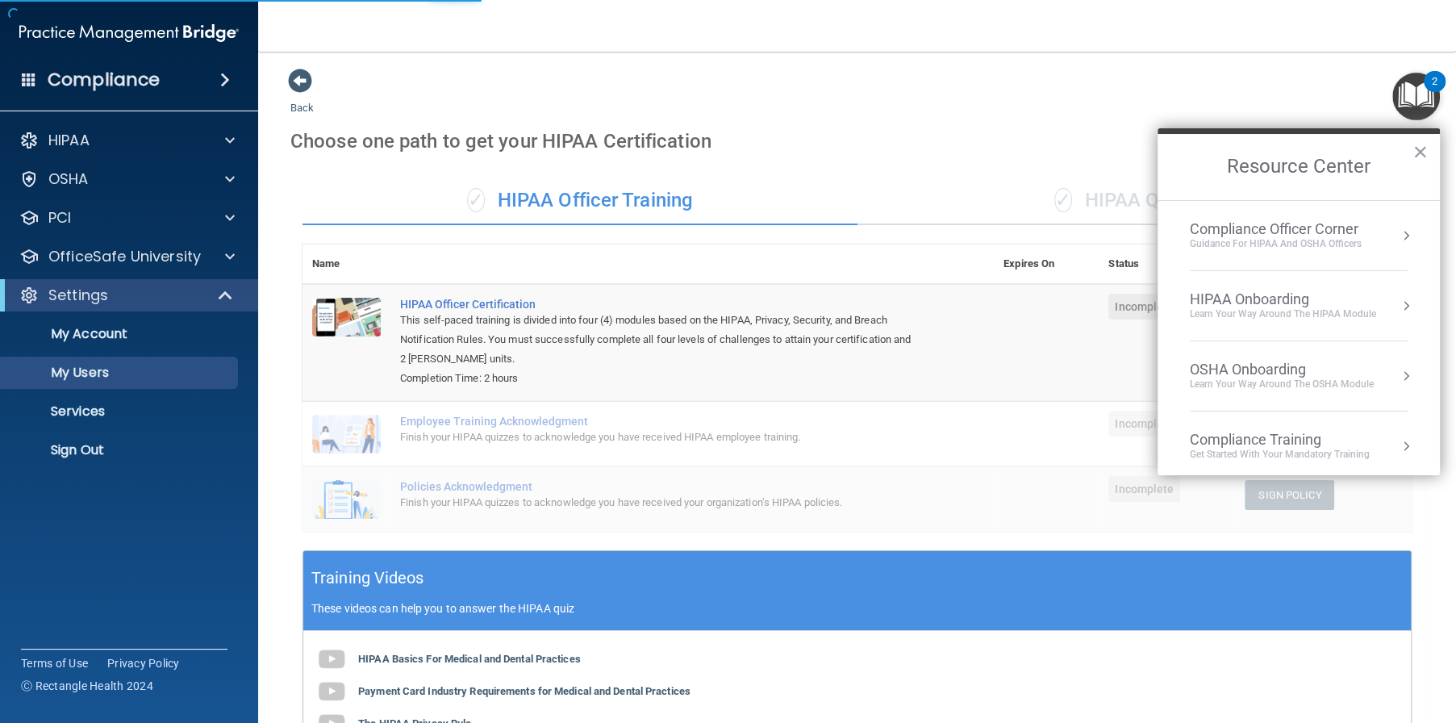
select select "20"
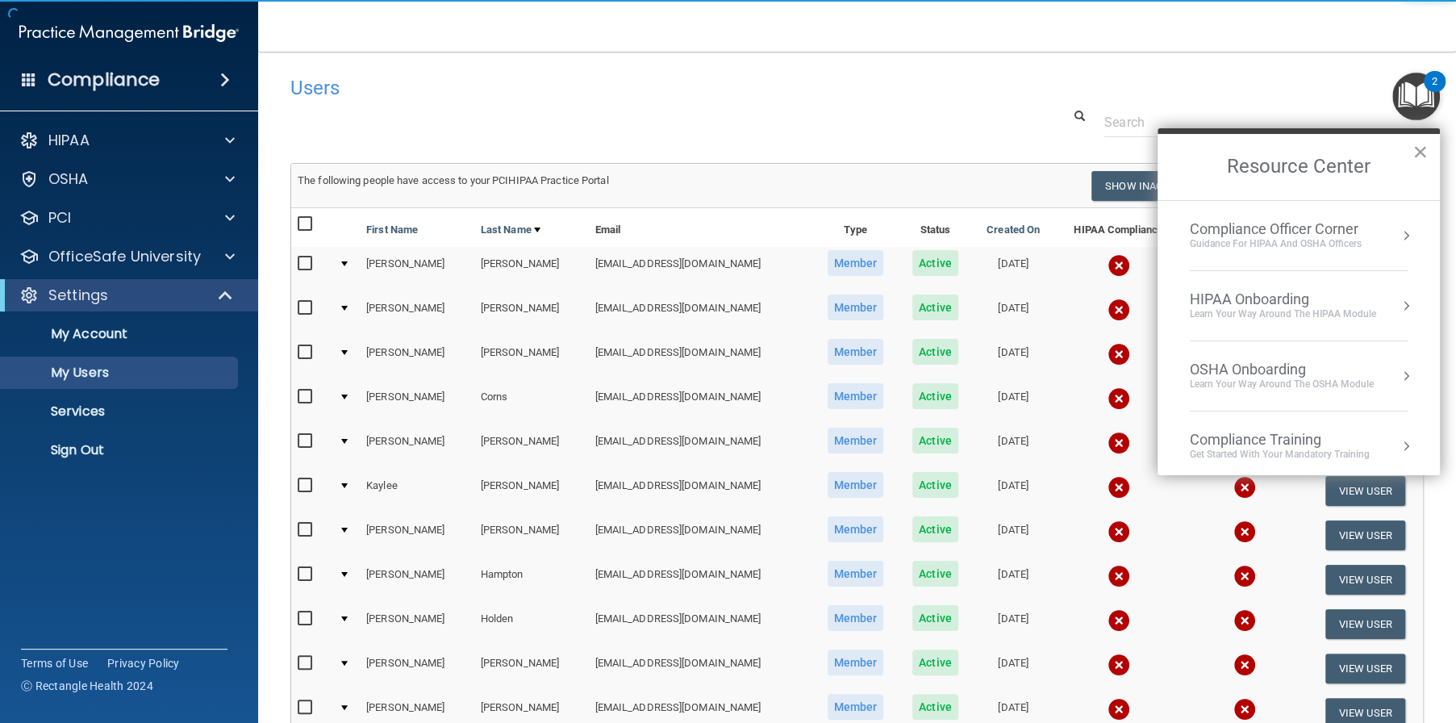
click at [1422, 151] on button "×" at bounding box center [1419, 152] width 15 height 26
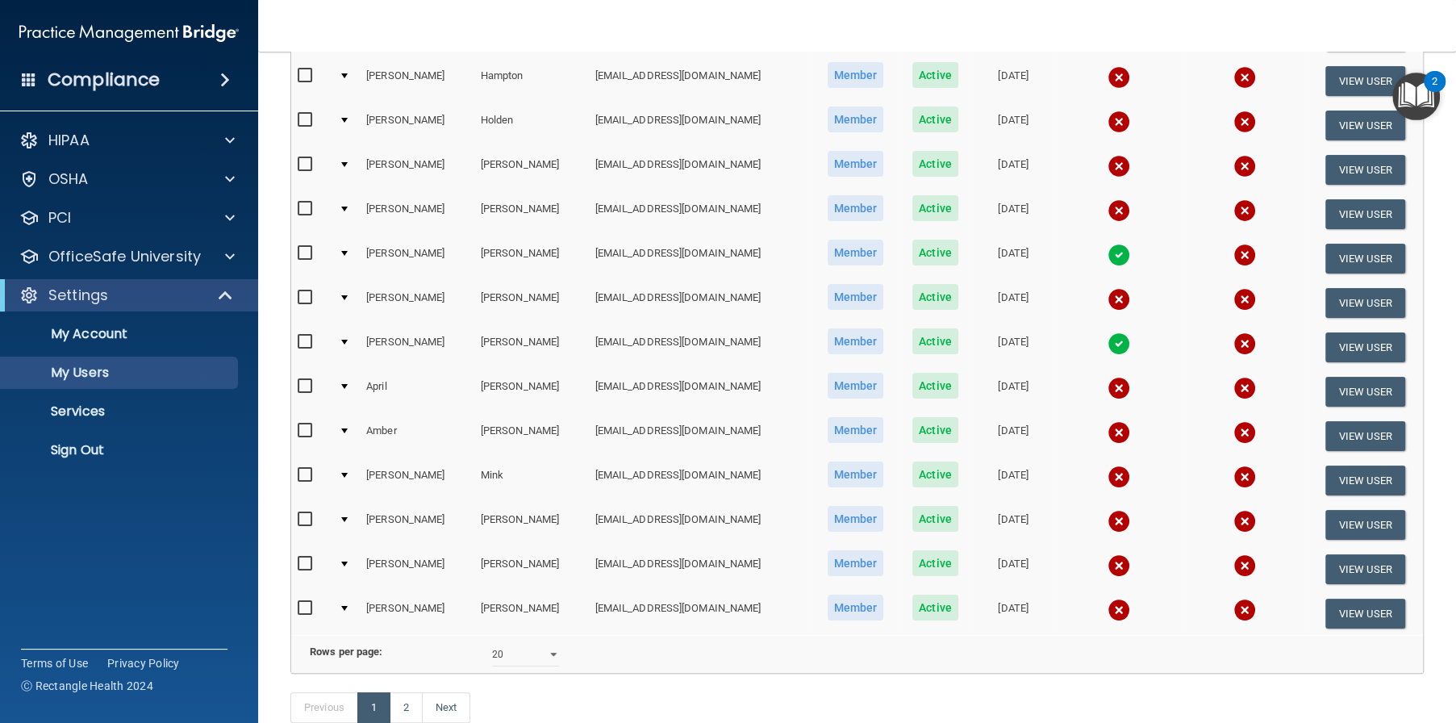
scroll to position [527, 0]
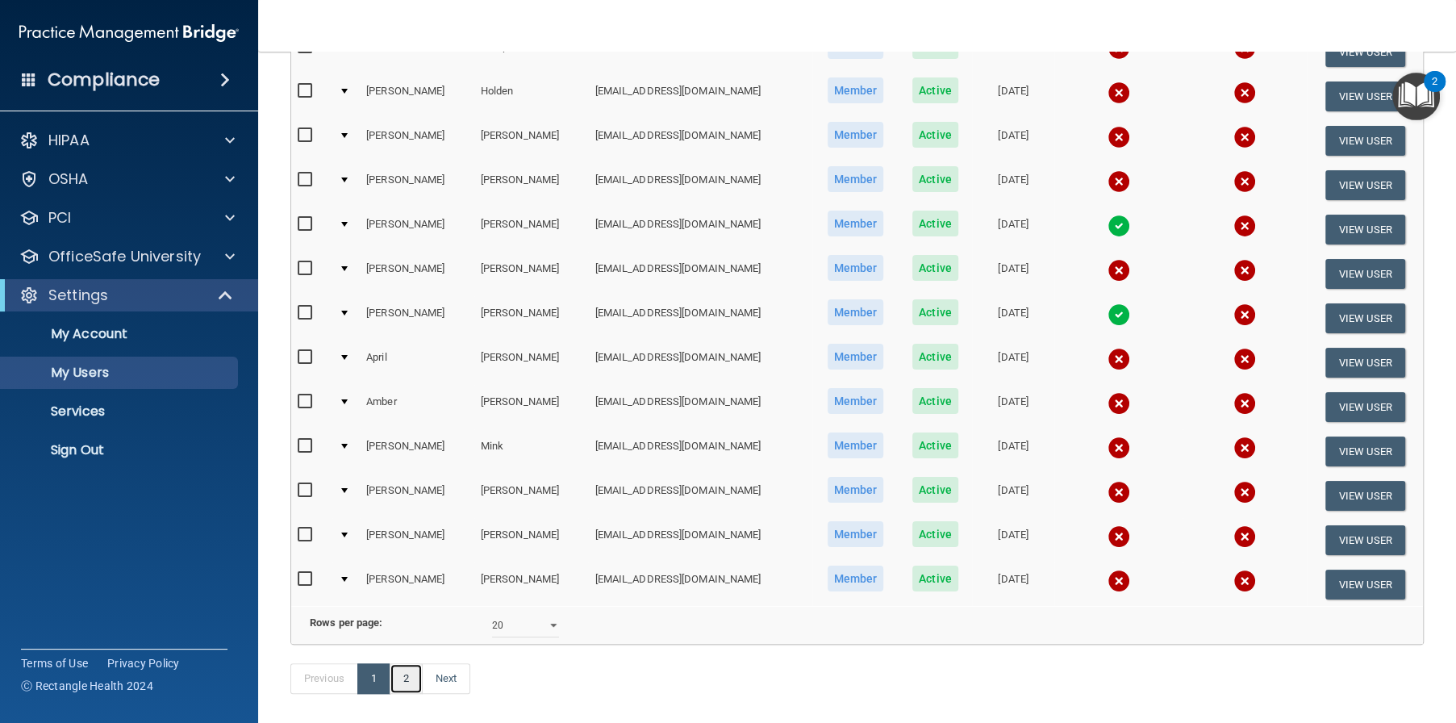
click at [407, 694] on link "2" at bounding box center [406, 678] width 33 height 31
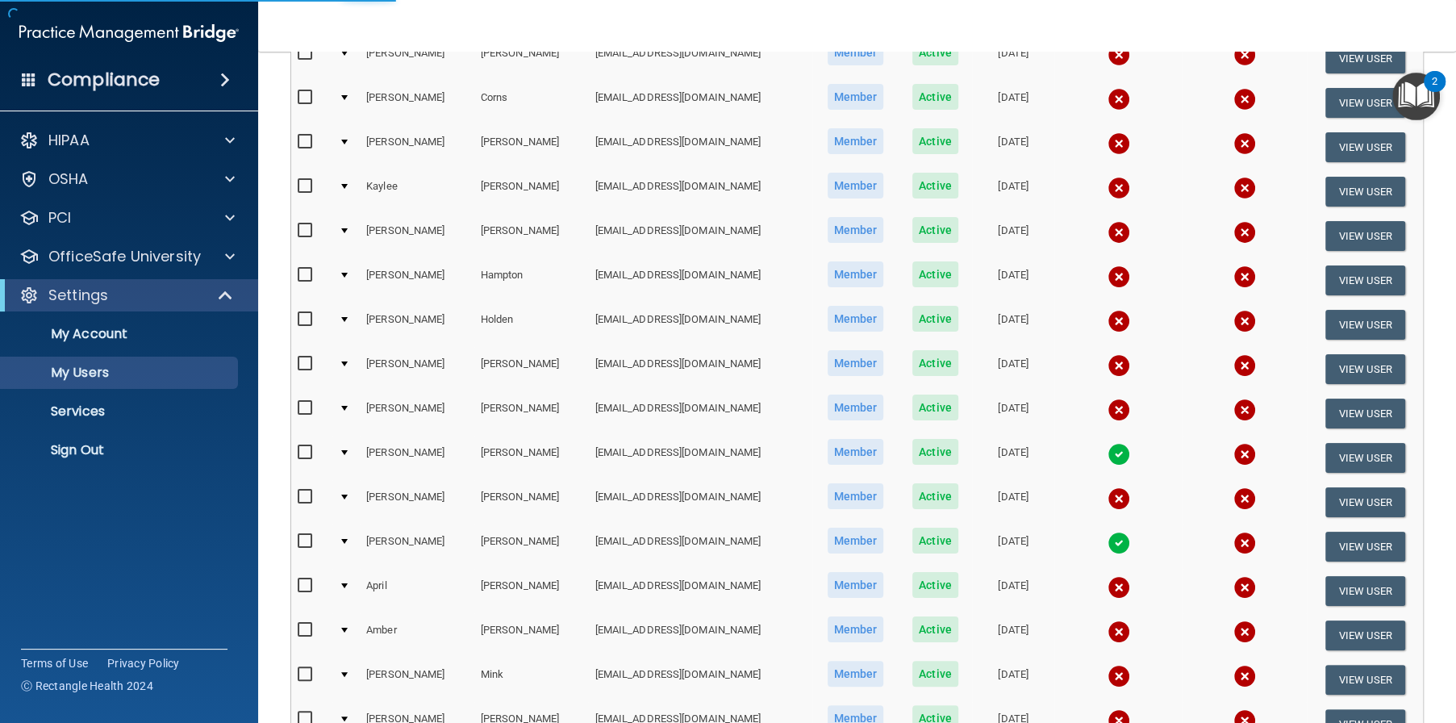
select select "20"
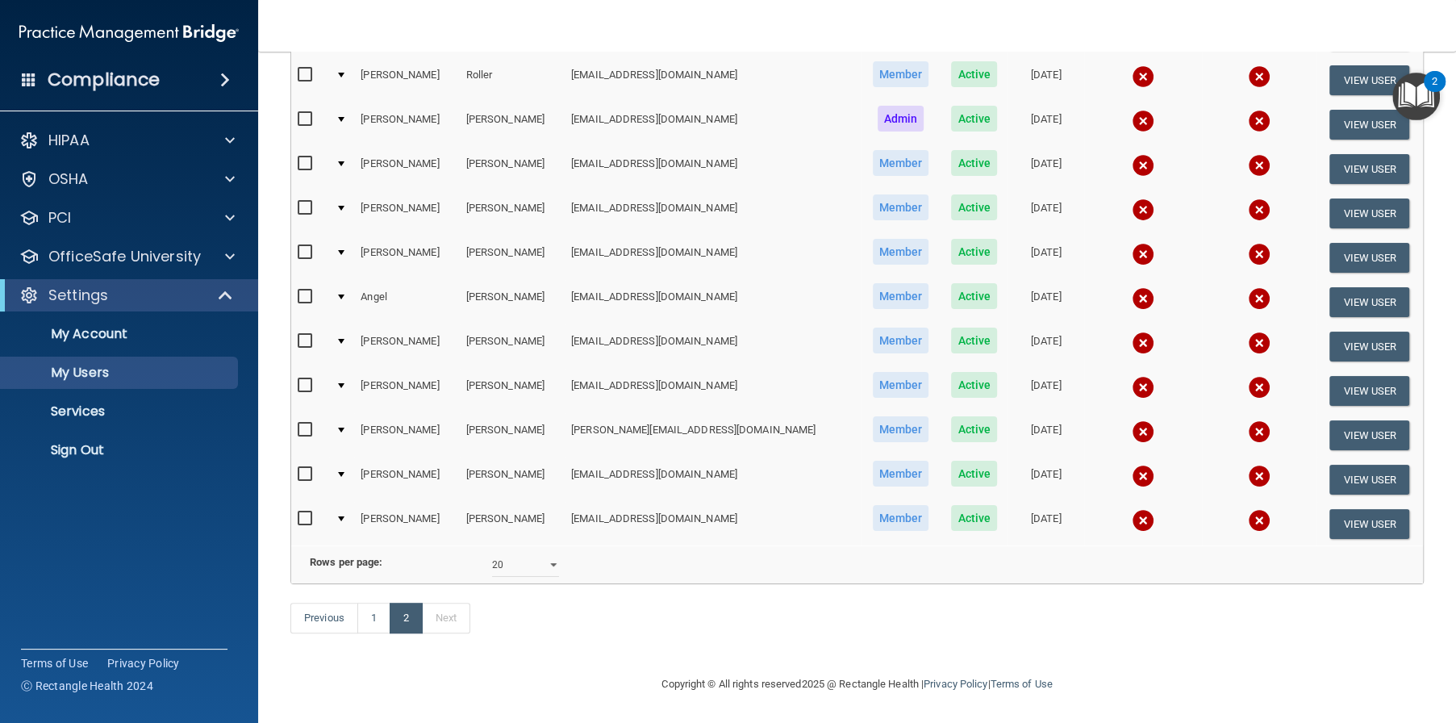
scroll to position [298, 0]
click at [367, 617] on link "1" at bounding box center [373, 617] width 33 height 31
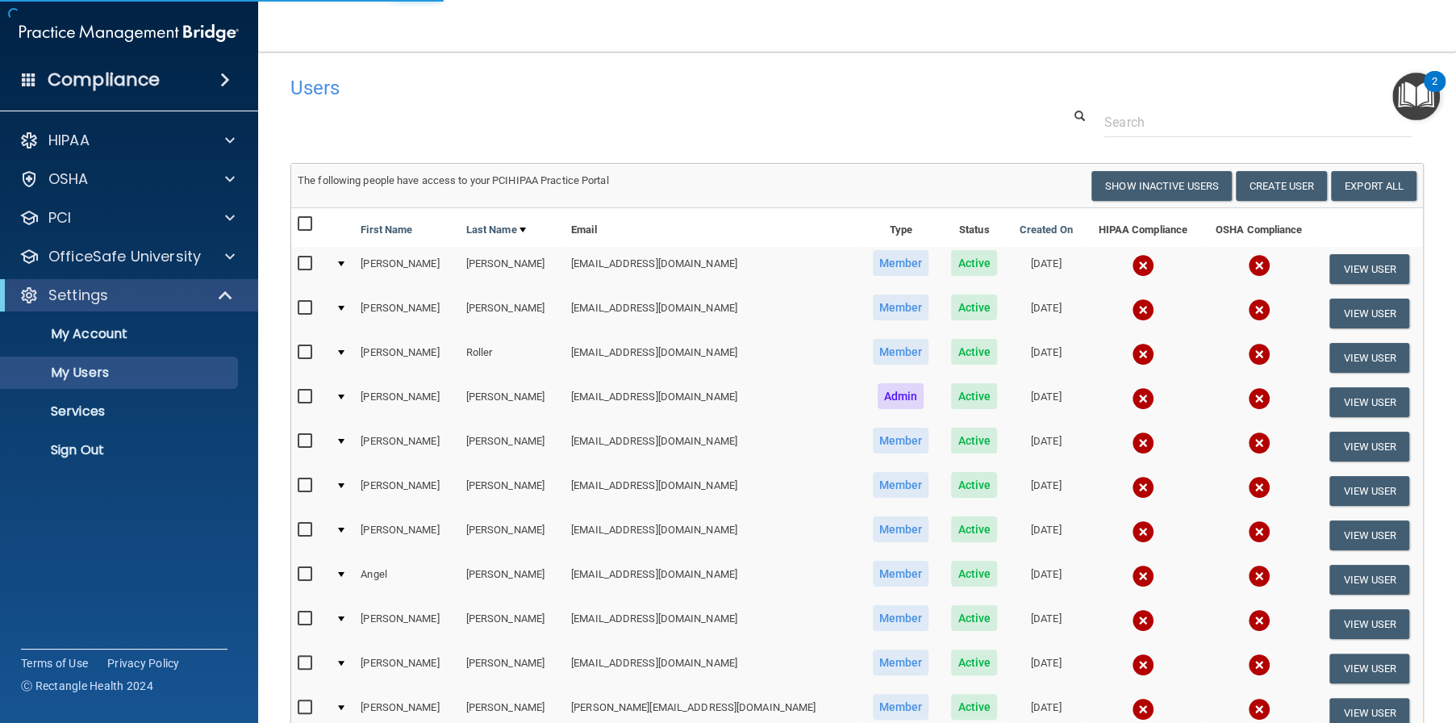
select select "20"
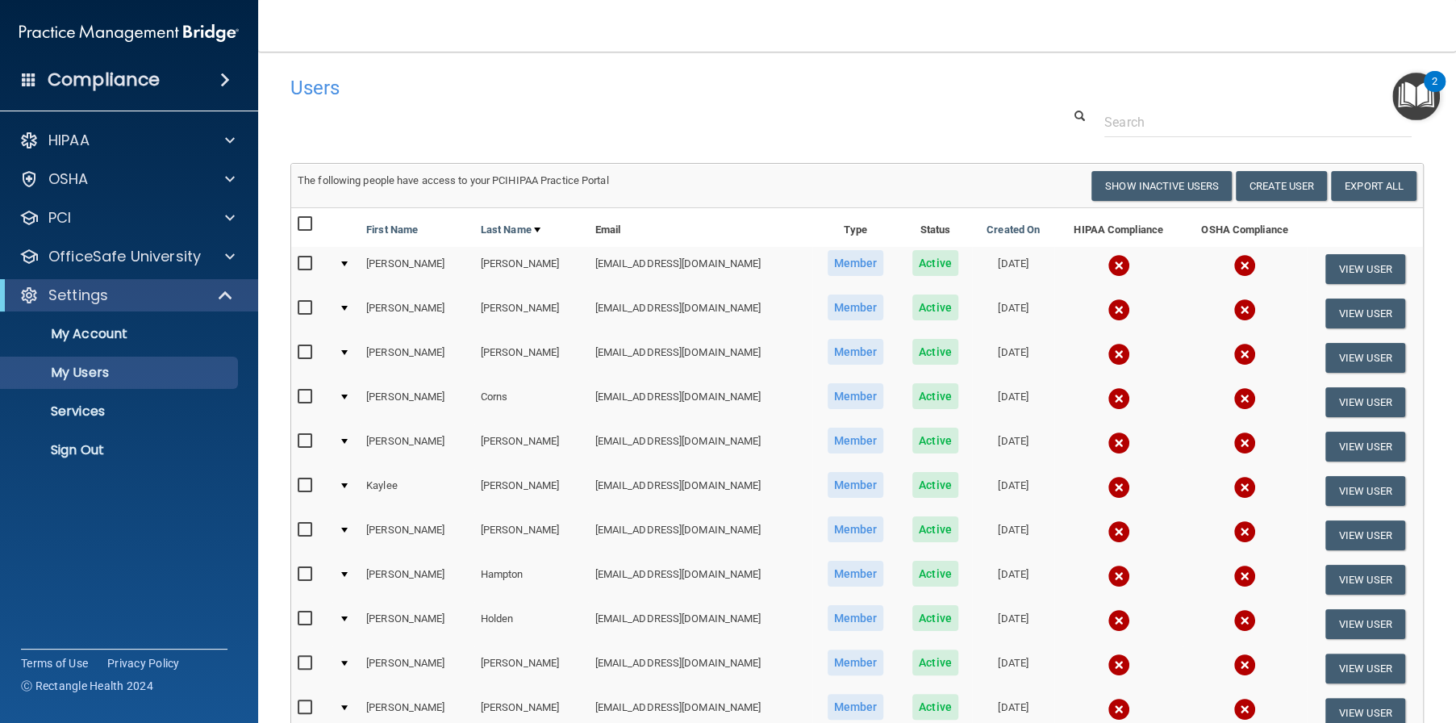
click at [981, 102] on div "Users" at bounding box center [856, 88] width 1157 height 40
click at [1408, 521] on td "View User" at bounding box center [1364, 535] width 116 height 44
